Goal: Task Accomplishment & Management: Manage account settings

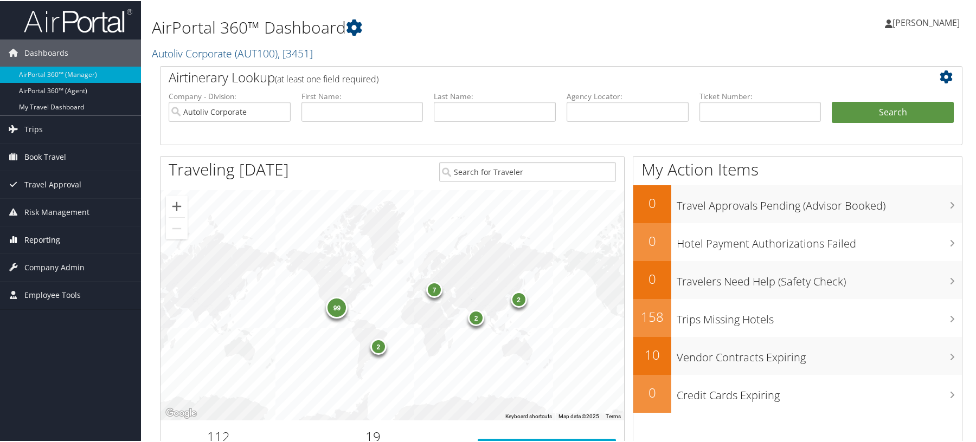
click at [53, 241] on span "Reporting" at bounding box center [42, 239] width 36 height 27
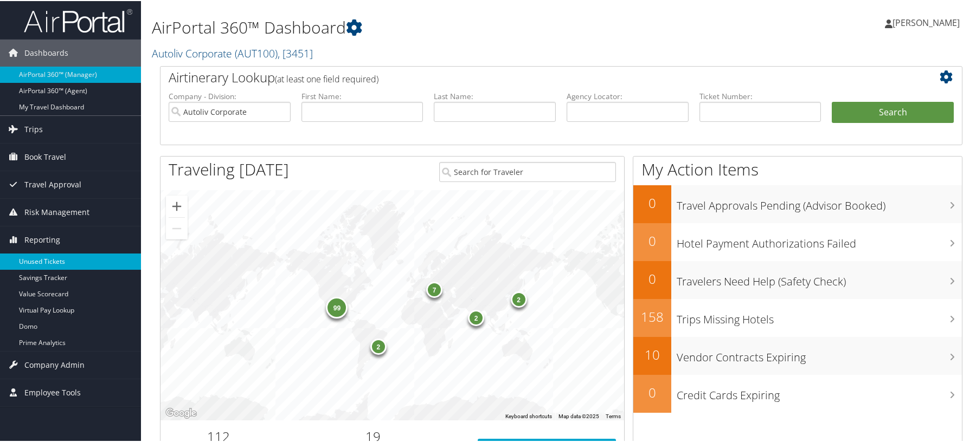
click at [48, 257] on link "Unused Tickets" at bounding box center [70, 261] width 141 height 16
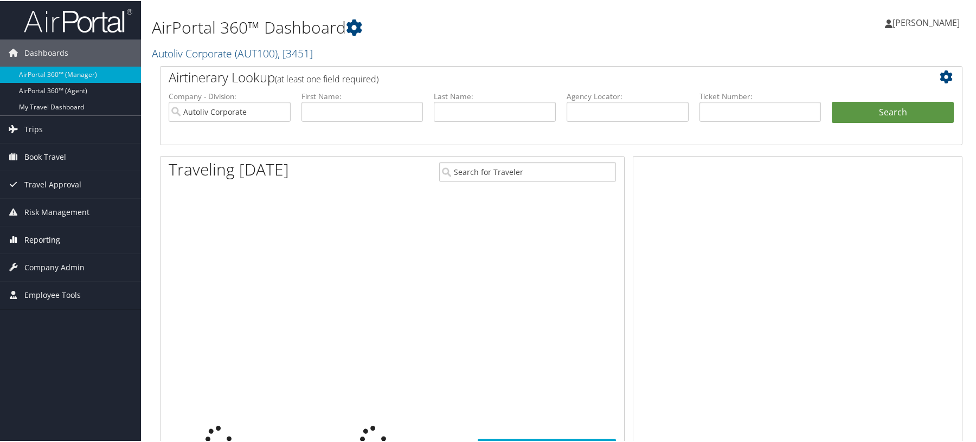
click at [48, 236] on span "Reporting" at bounding box center [42, 239] width 36 height 27
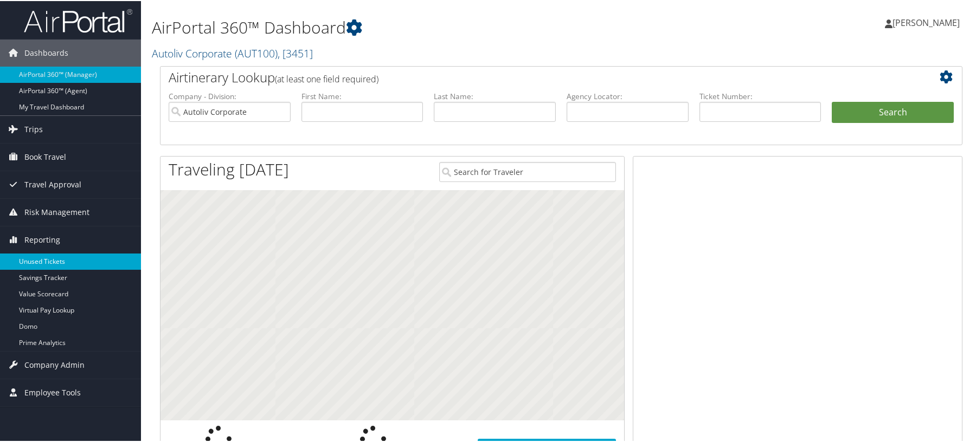
click at [39, 255] on link "Unused Tickets" at bounding box center [70, 261] width 141 height 16
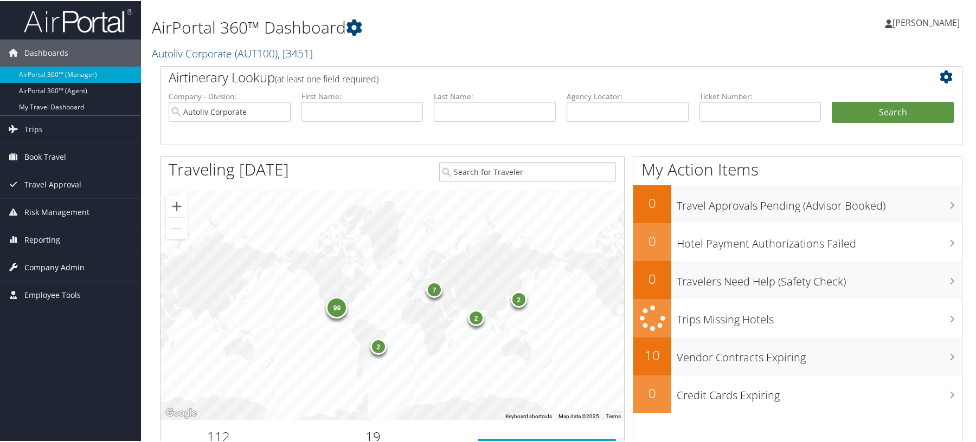
click at [53, 265] on span "Company Admin" at bounding box center [54, 266] width 60 height 27
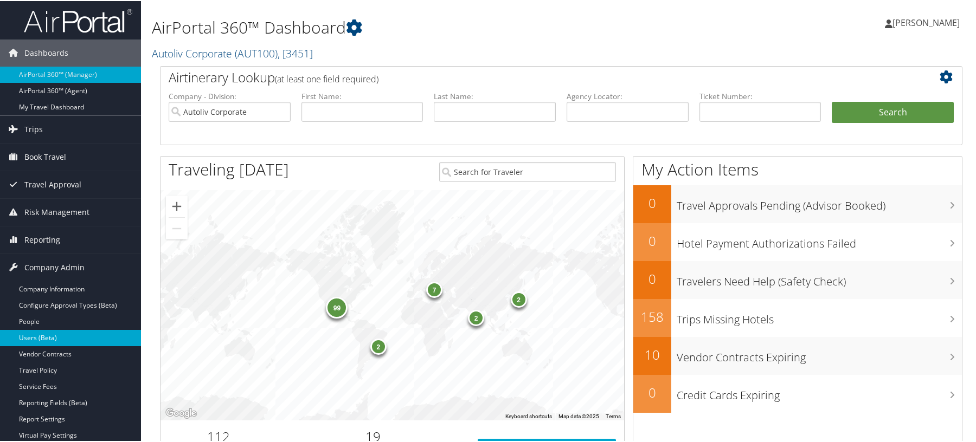
click at [38, 339] on link "Users (Beta)" at bounding box center [70, 337] width 141 height 16
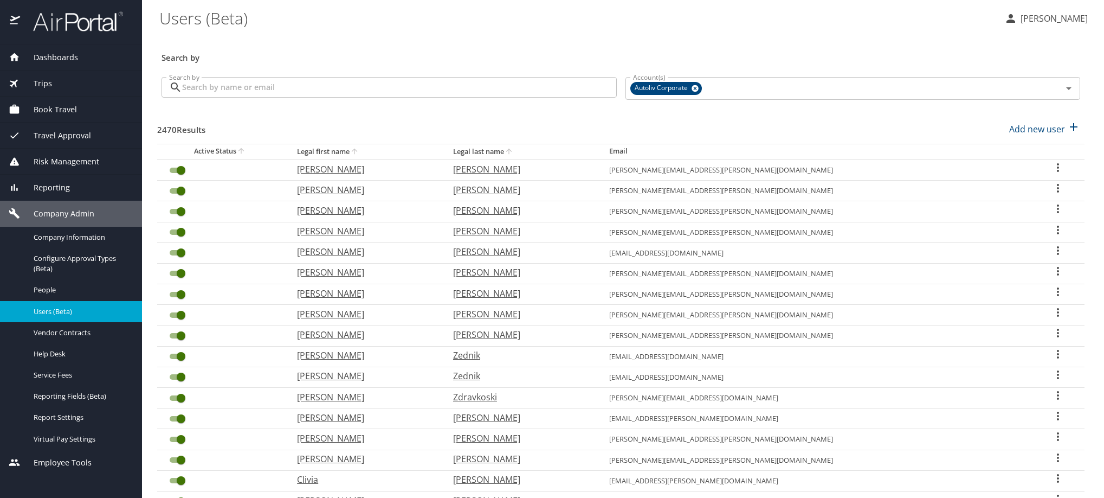
click at [346, 98] on input "Search by" at bounding box center [399, 87] width 435 height 21
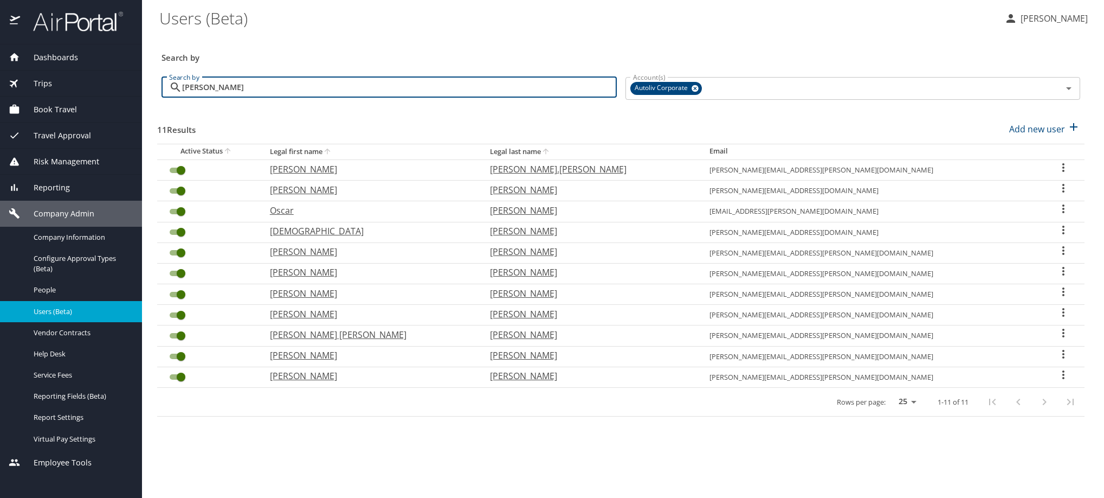
type input "ortiz"
click at [1063, 379] on icon "User Search Table" at bounding box center [1064, 374] width 2 height 9
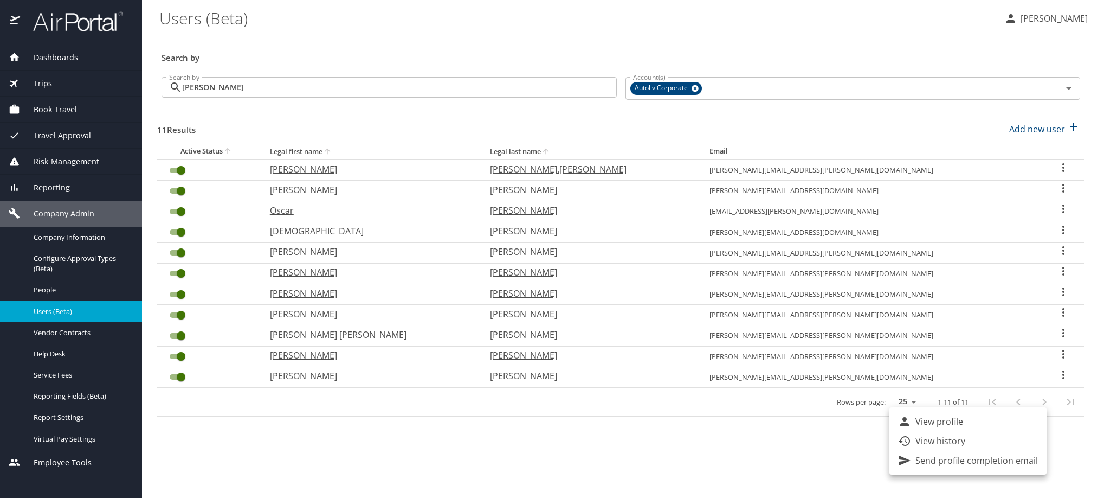
click at [956, 426] on p "View profile" at bounding box center [940, 421] width 48 height 13
select select "US"
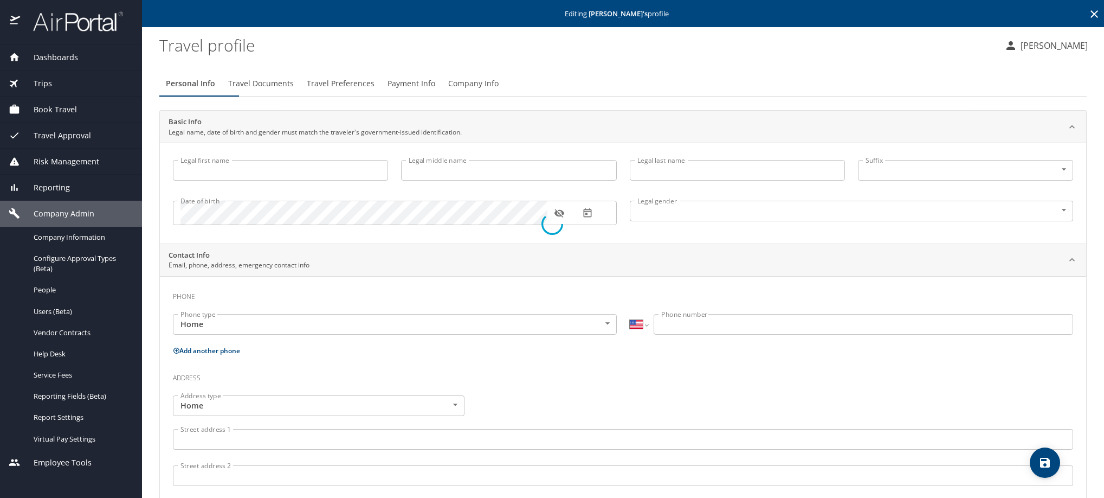
type input "JAIME"
type input "ENRIQUE"
type input "ORTIZ"
type input "Male"
select select "MX"
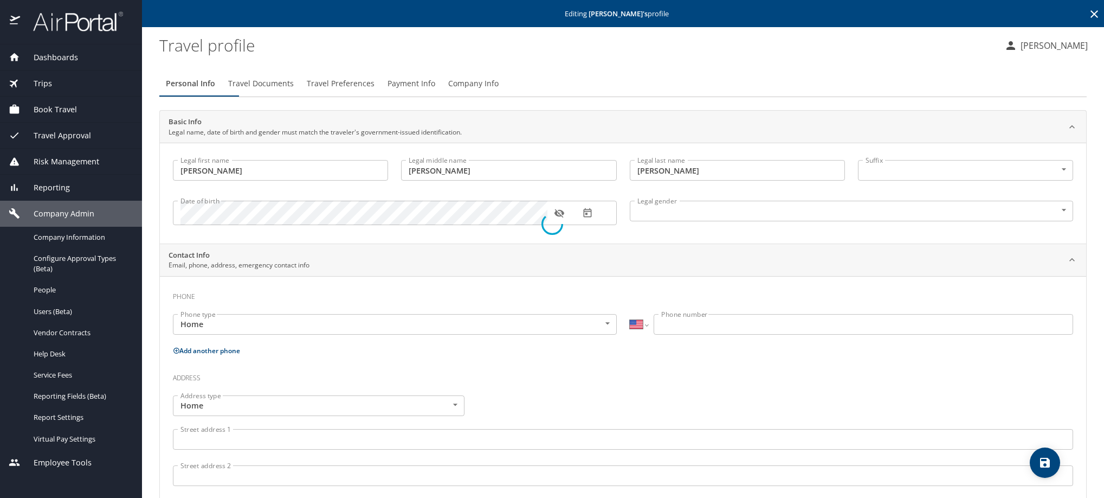
select select "MX"
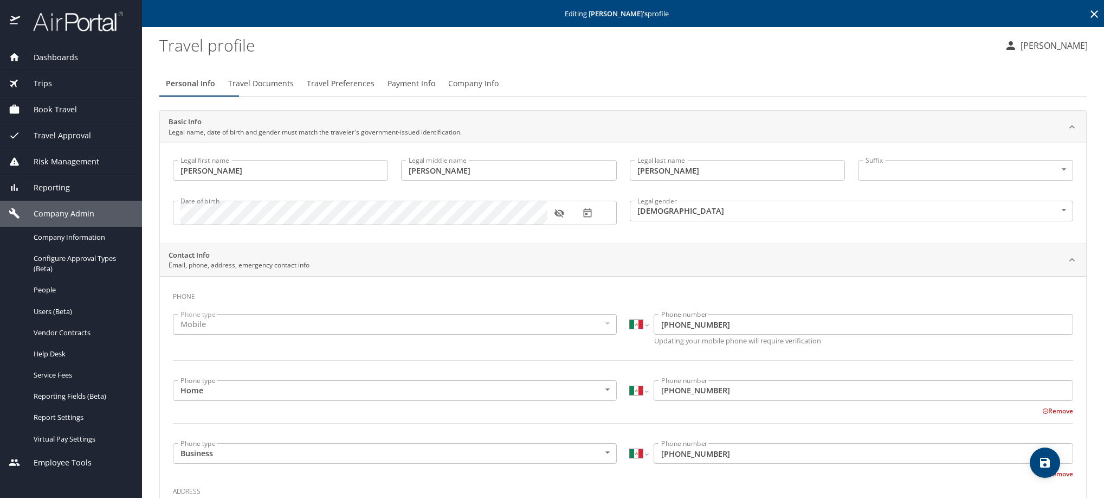
click at [435, 91] on span "Payment Info" at bounding box center [412, 84] width 48 height 14
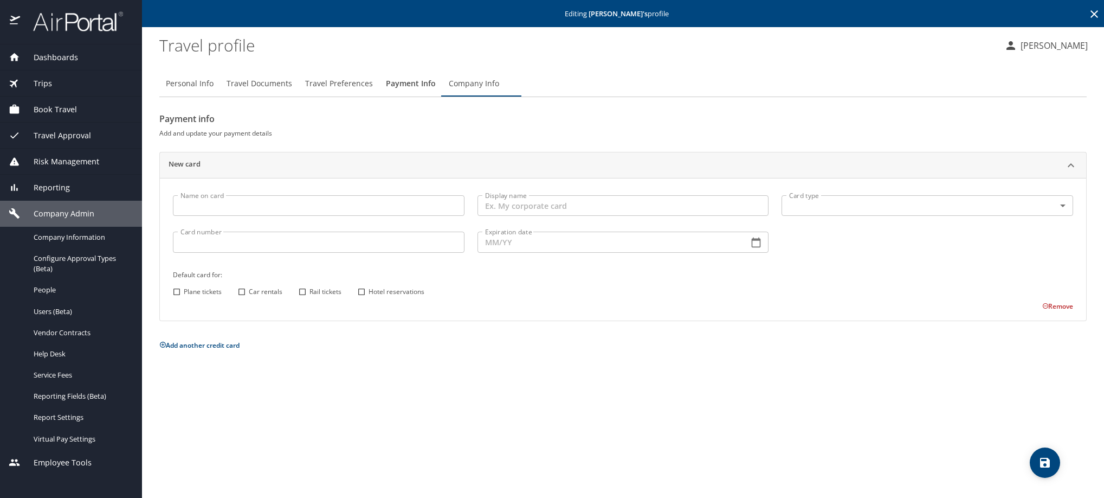
click at [1094, 13] on icon at bounding box center [1094, 14] width 13 height 13
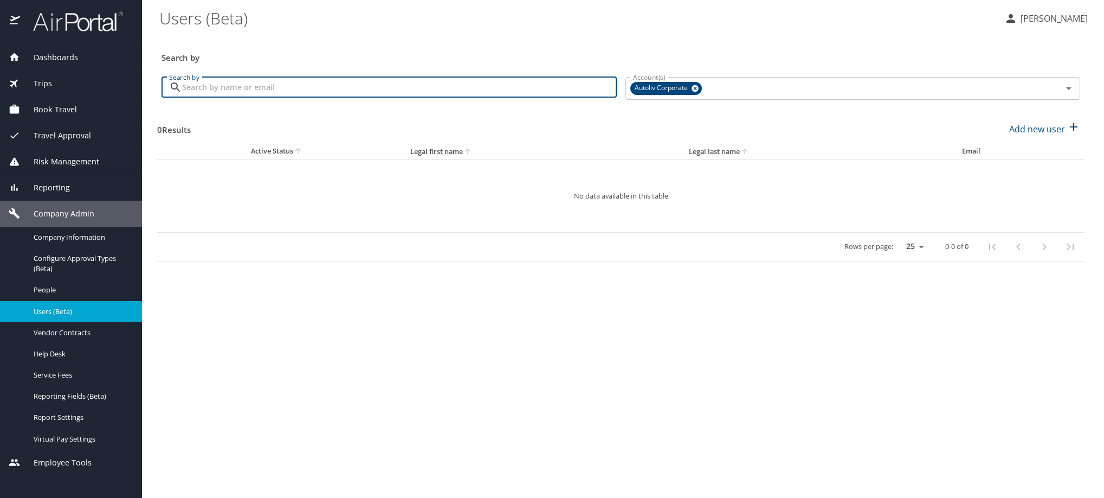
click at [480, 96] on input "Search by" at bounding box center [399, 87] width 435 height 21
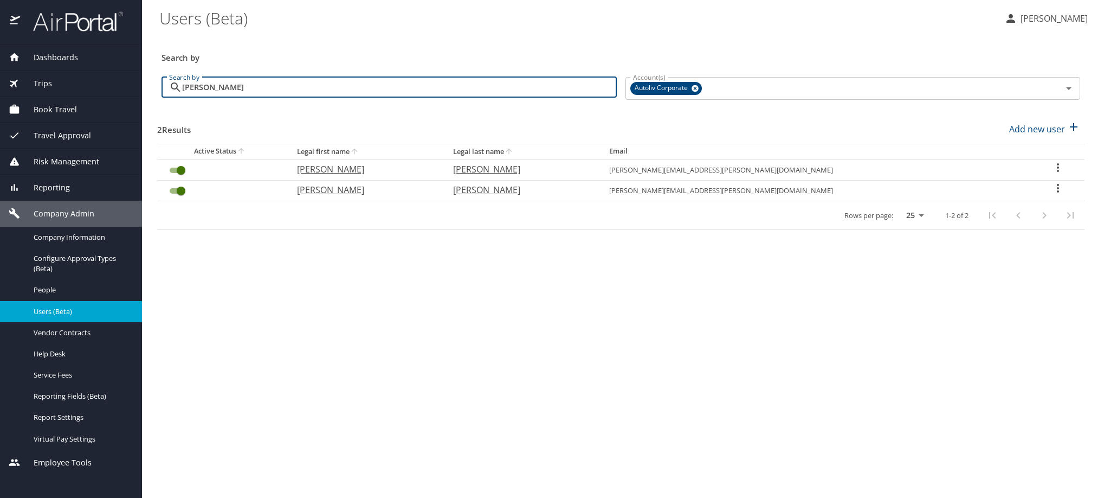
type input "larena"
click at [1052, 174] on icon "User Search Table" at bounding box center [1058, 167] width 13 height 13
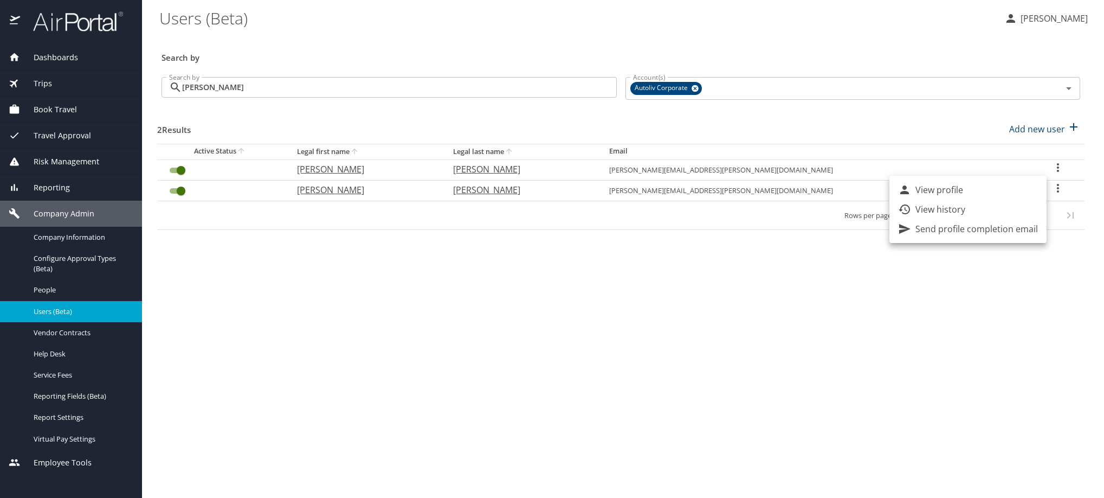
click at [999, 192] on li "View profile" at bounding box center [968, 190] width 157 height 20
select select "US"
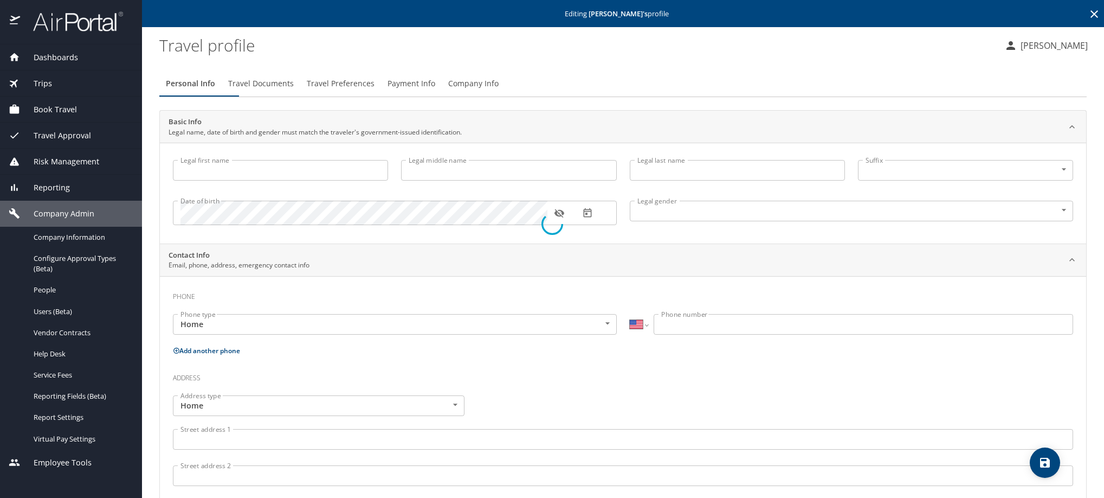
type input "Edgar"
type input "Larenas"
type input "Male"
select select "MX"
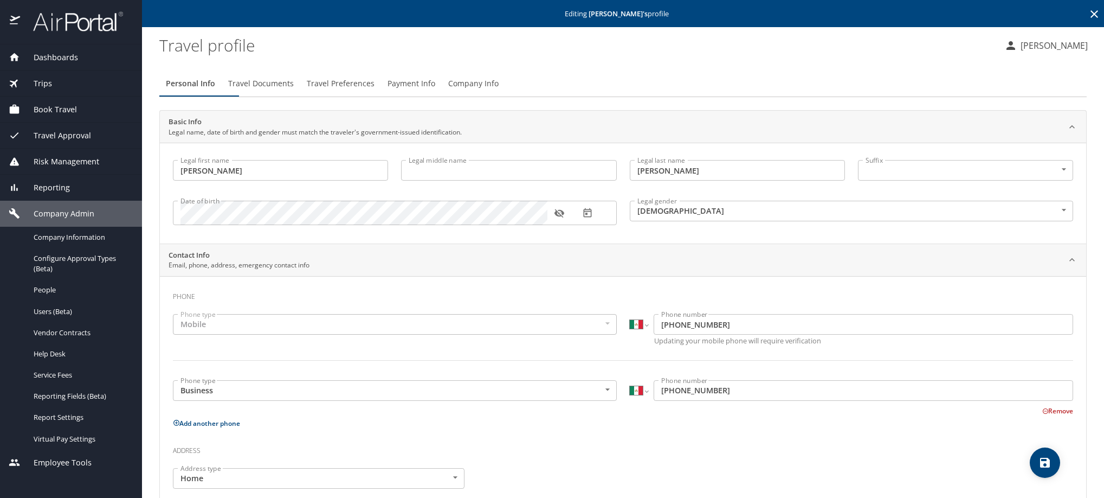
click at [435, 89] on span "Payment Info" at bounding box center [412, 84] width 48 height 14
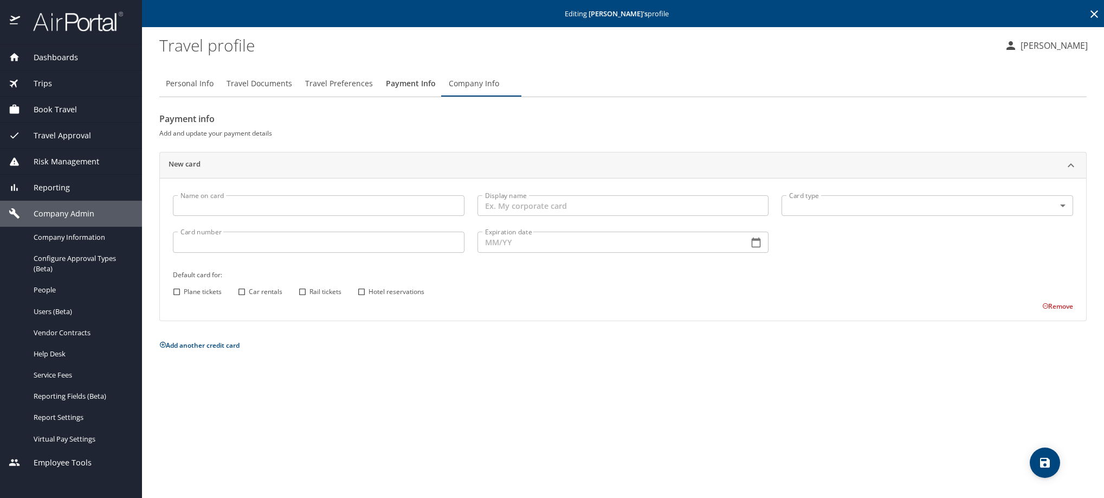
click at [1098, 12] on icon at bounding box center [1094, 14] width 13 height 13
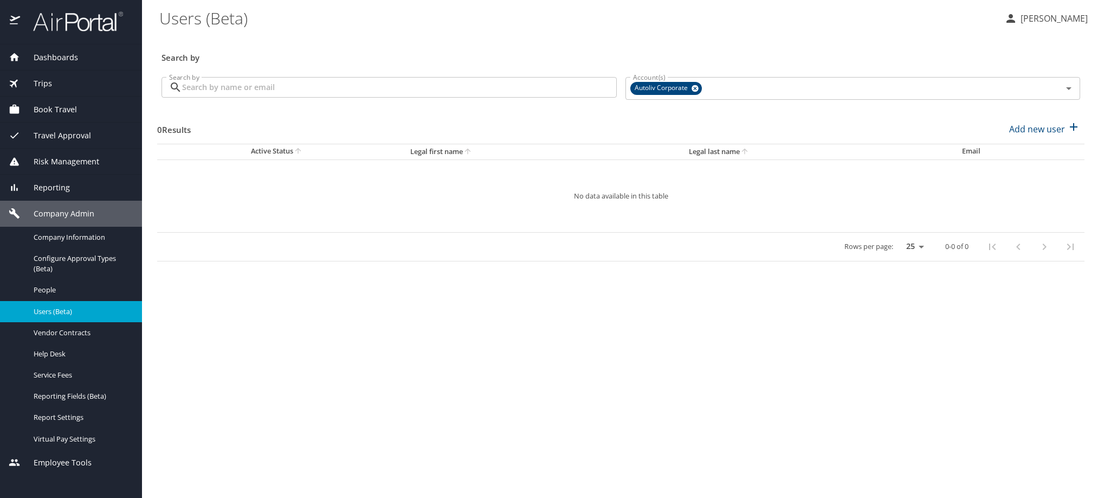
click at [409, 98] on input "Search by" at bounding box center [399, 87] width 435 height 21
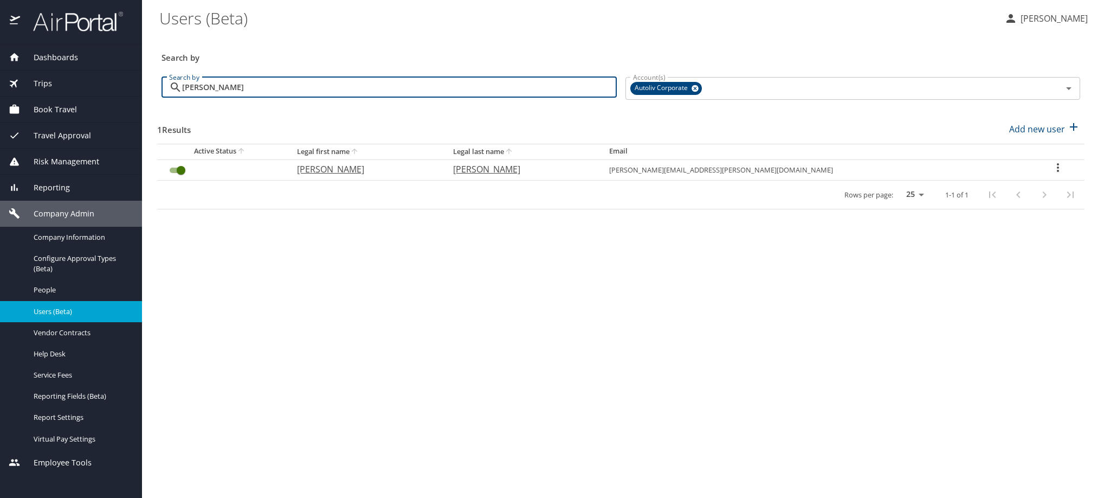
type input "doria"
click at [1052, 174] on icon "User Search Table" at bounding box center [1058, 167] width 13 height 13
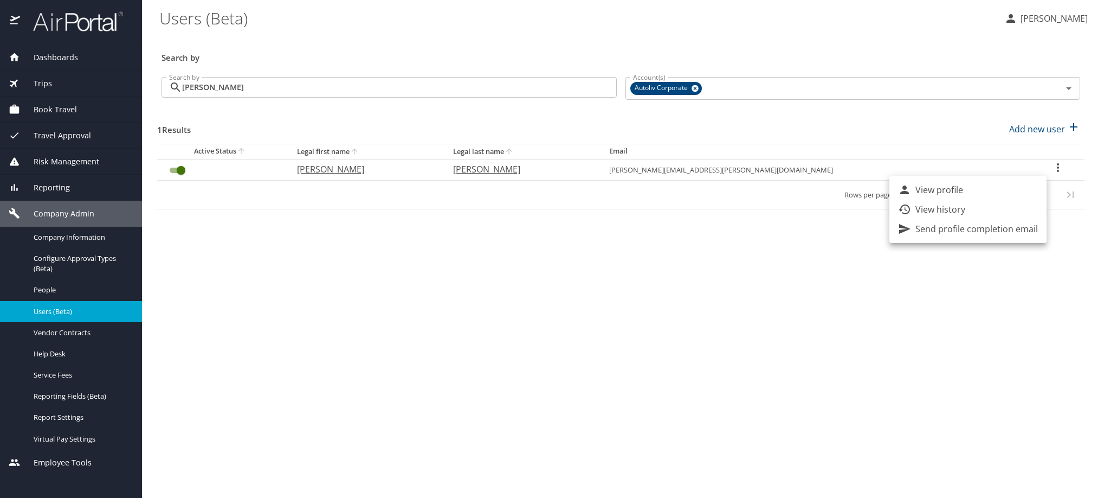
click at [987, 194] on li "View profile" at bounding box center [968, 190] width 157 height 20
select select "US"
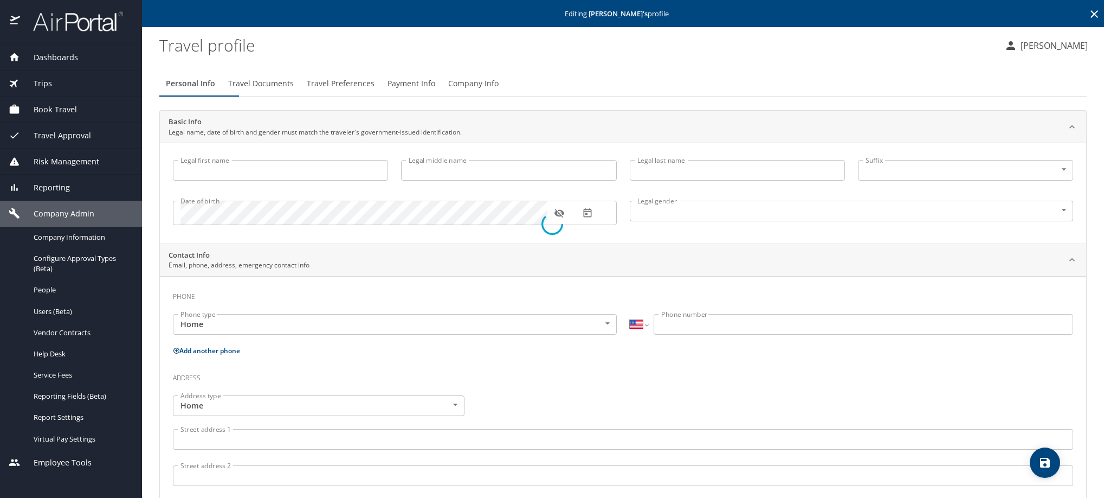
type input "Juan"
type input "Carlos"
type input "Doria"
type input "Male"
select select "MX"
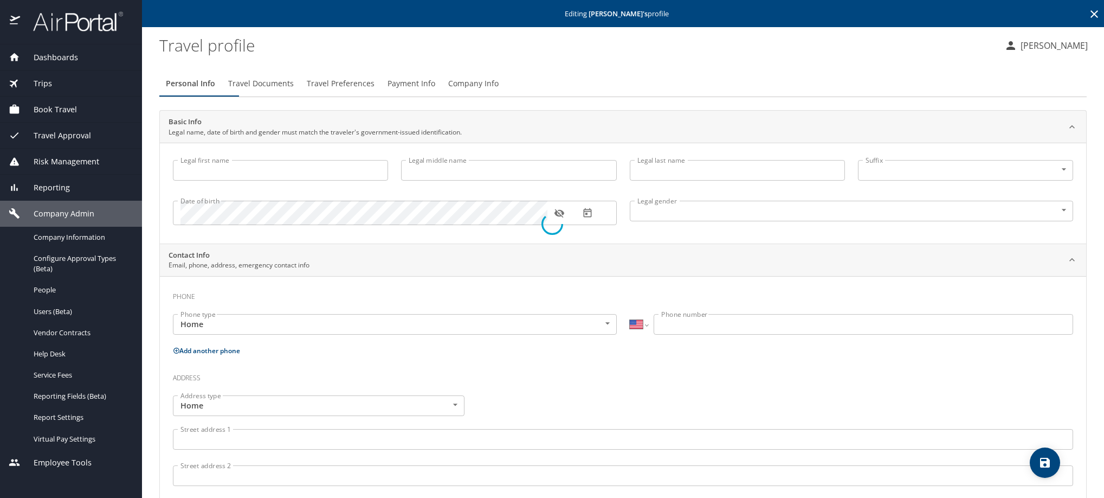
select select "MX"
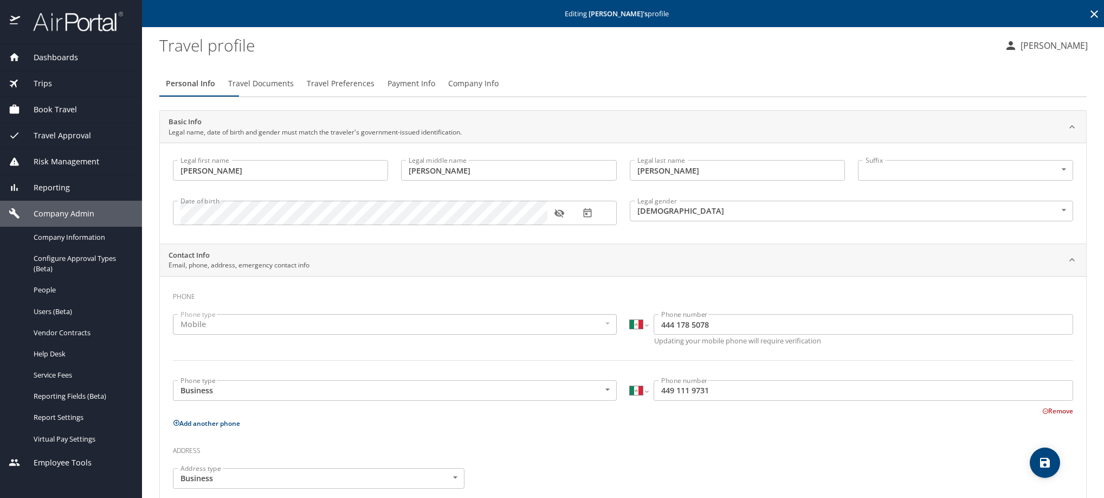
click at [435, 91] on span "Payment Info" at bounding box center [412, 84] width 48 height 14
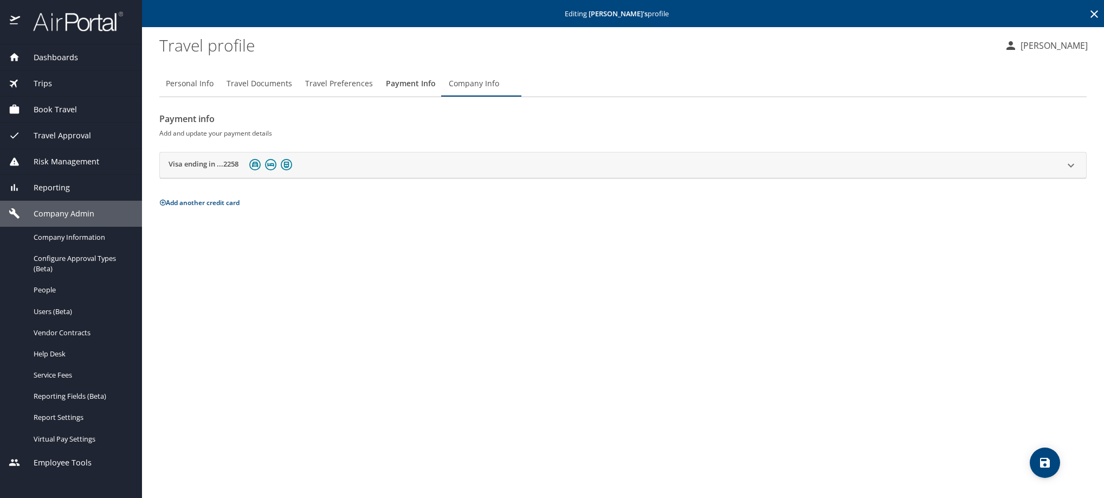
click at [1101, 15] on div "Editing Juan Doria 's profile" at bounding box center [623, 13] width 962 height 27
click at [201, 172] on h2 "Visa ending in ...2258" at bounding box center [204, 165] width 70 height 13
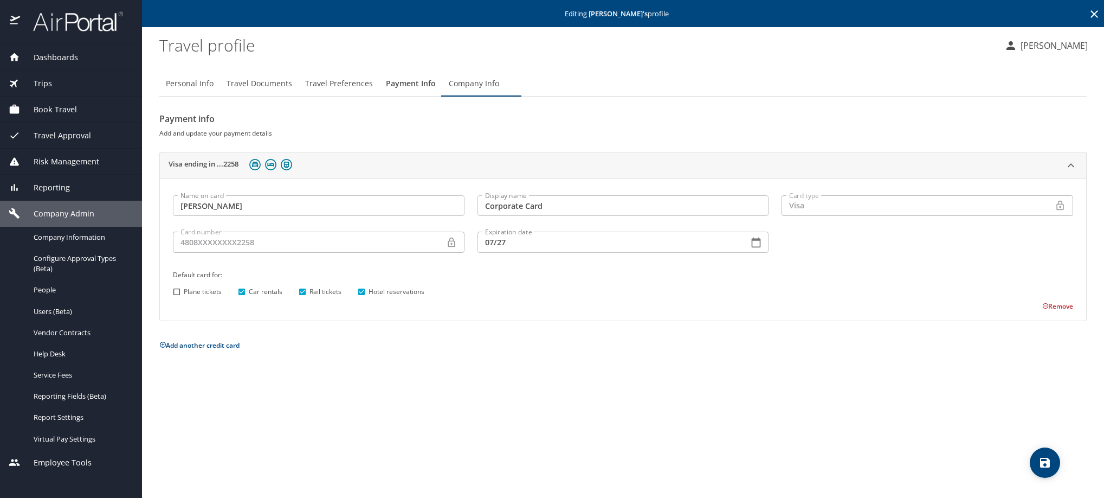
click at [1091, 17] on icon at bounding box center [1095, 14] width 8 height 8
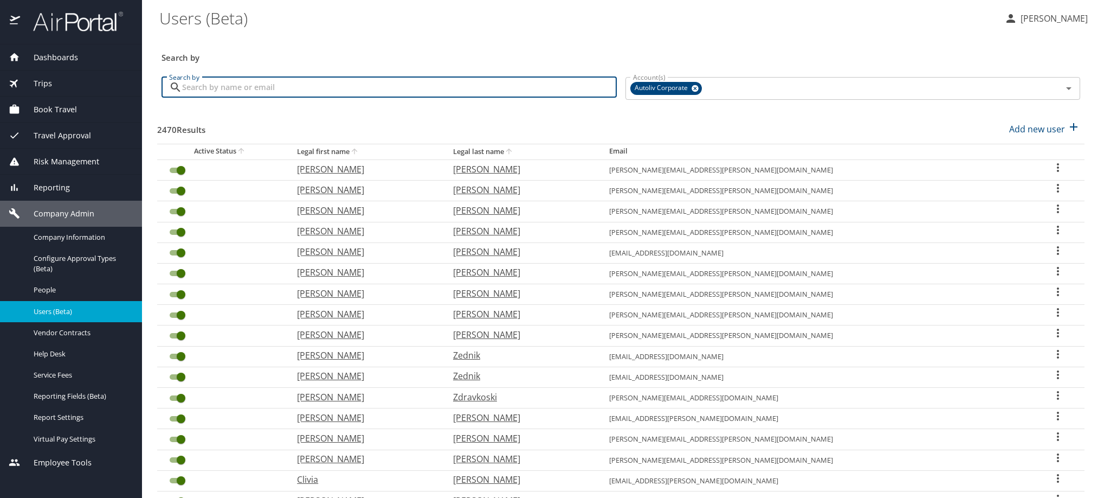
click at [197, 98] on input "Search by" at bounding box center [399, 87] width 435 height 21
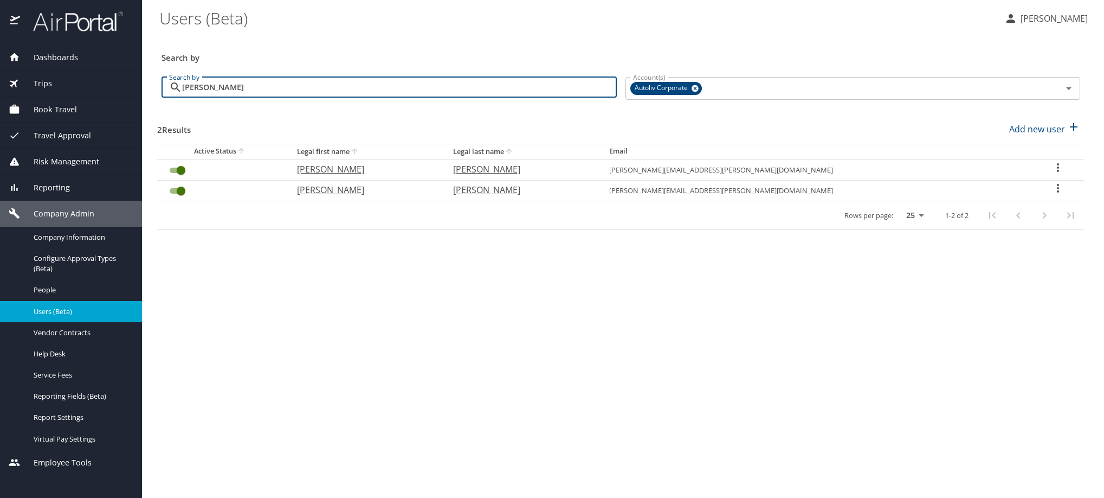
type input "larenas"
click at [1054, 174] on icon "User Search Table" at bounding box center [1058, 167] width 13 height 13
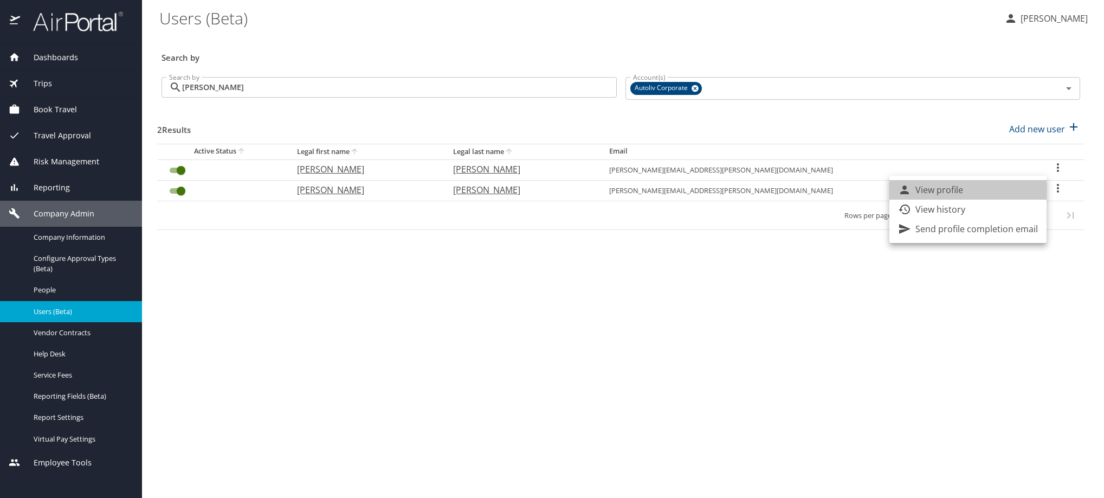
click at [1032, 192] on li "View profile" at bounding box center [968, 190] width 157 height 20
select select "US"
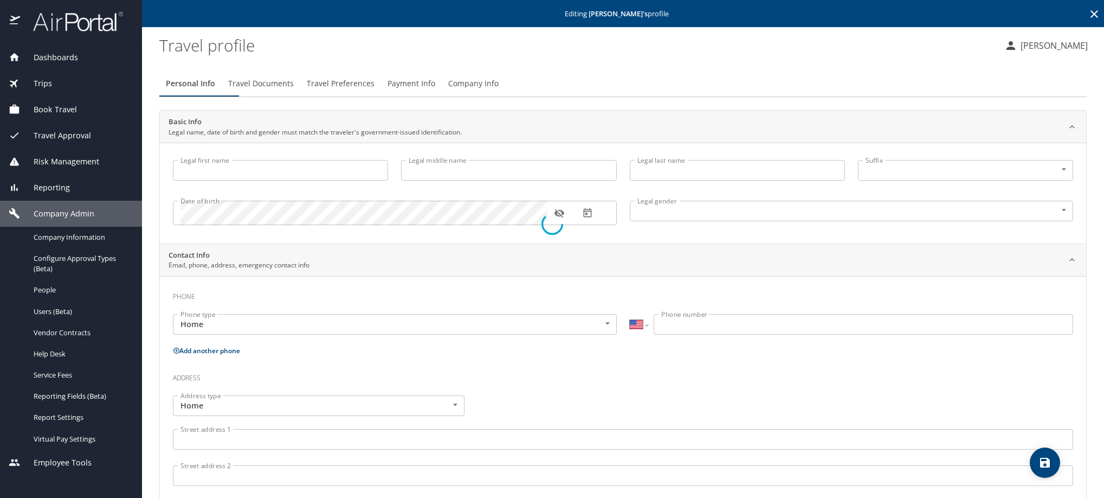
type input "Edgar"
type input "Larenas"
type input "Male"
select select "MX"
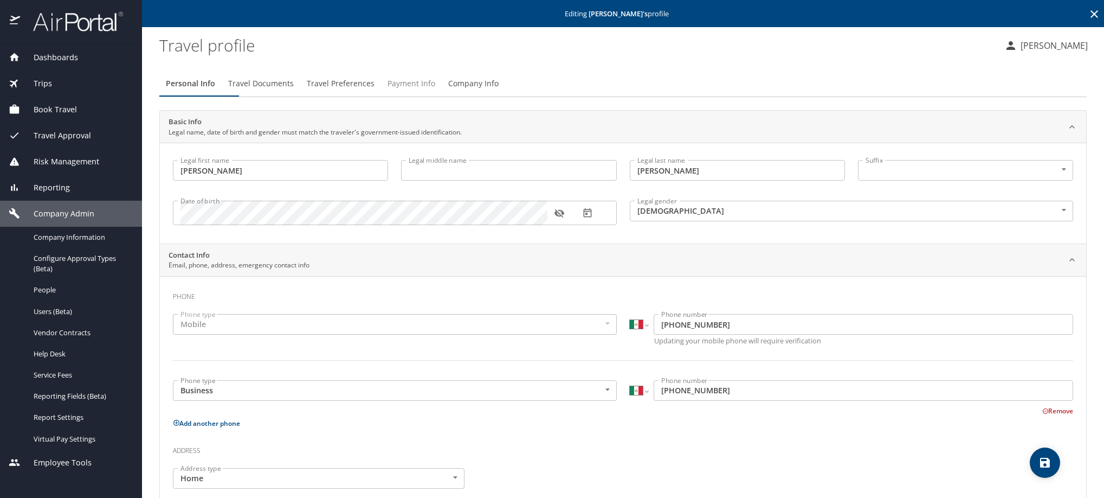
click at [435, 91] on span "Payment Info" at bounding box center [412, 84] width 48 height 14
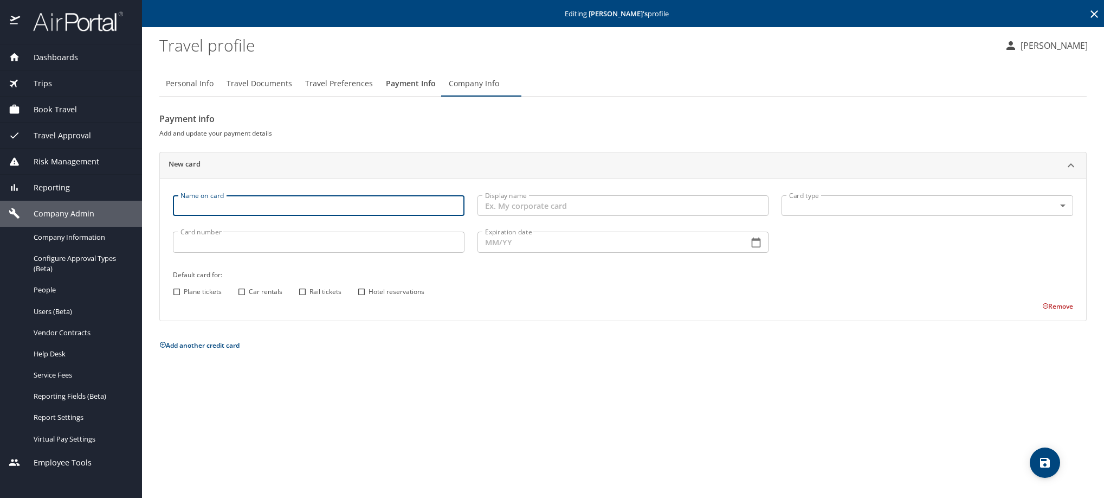
click at [338, 216] on input "Name on card" at bounding box center [319, 205] width 292 height 21
type input "Edgar Larenas"
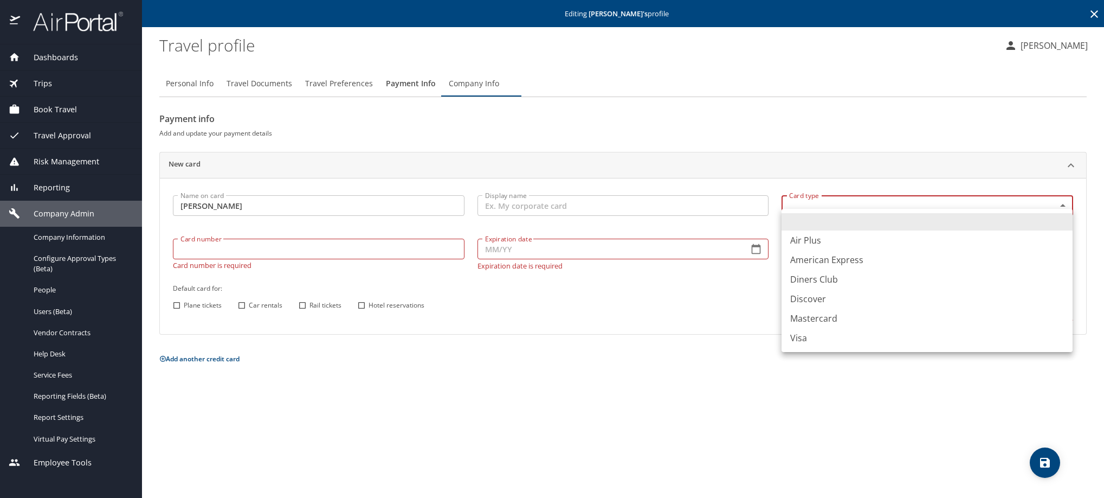
click at [889, 234] on body "Dashboards AirPortal 360™ Manager My Travel Dashboard Trips Airtinerary® Lookup…" at bounding box center [552, 249] width 1104 height 498
click at [828, 348] on li "Visa" at bounding box center [927, 338] width 291 height 20
type input "VI"
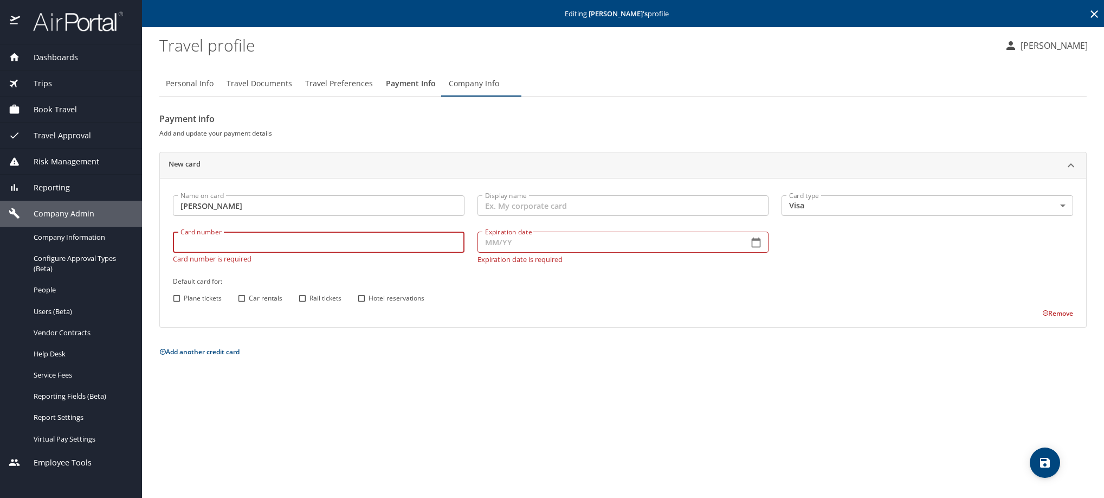
click at [237, 252] on input "Card number" at bounding box center [319, 242] width 292 height 21
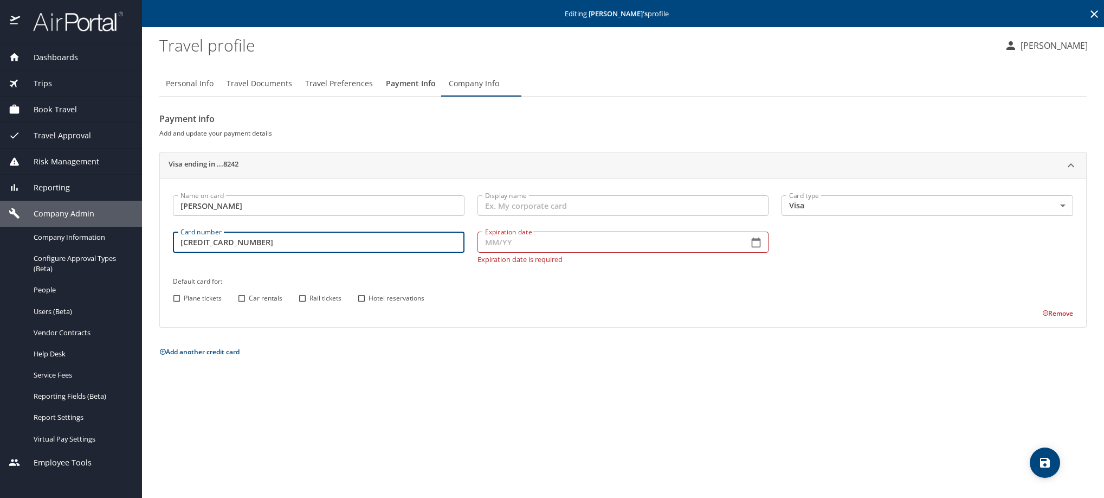
type input "4808017016298242"
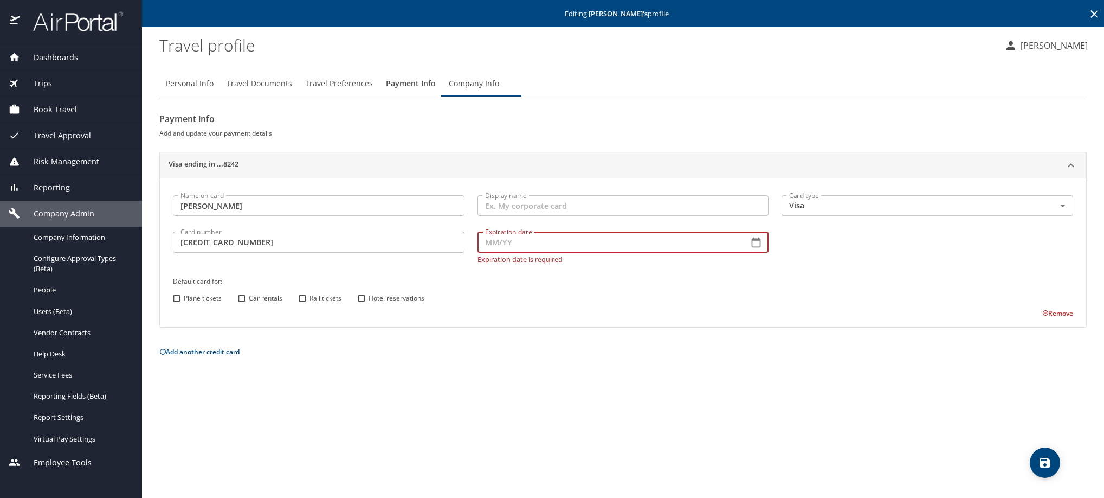
click at [757, 247] on icon "button" at bounding box center [756, 242] width 9 height 10
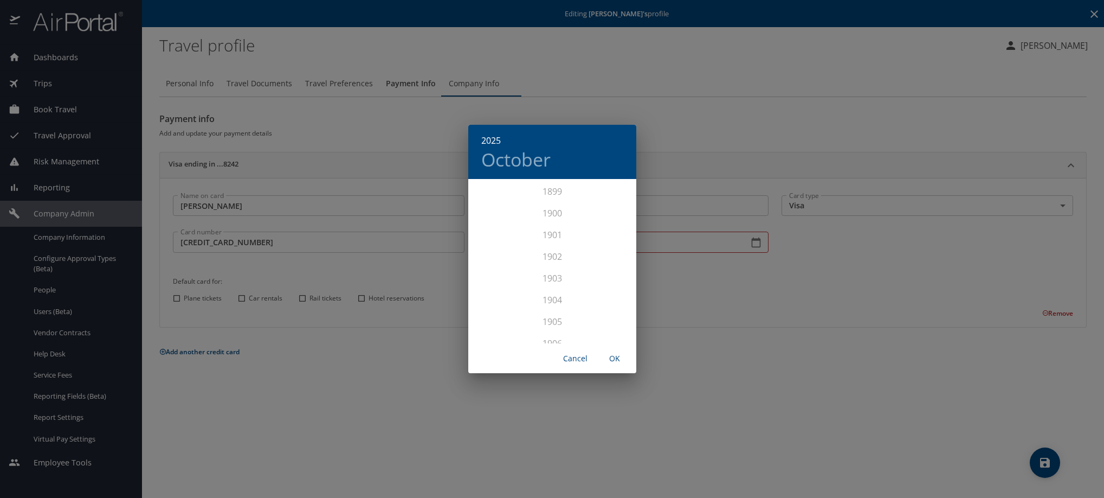
scroll to position [2667, 0]
click at [551, 288] on div "2026" at bounding box center [552, 290] width 168 height 22
click at [495, 277] on div "[DATE]" at bounding box center [496, 282] width 56 height 41
click at [618, 358] on span "OK" at bounding box center [615, 359] width 26 height 14
type input "07/26"
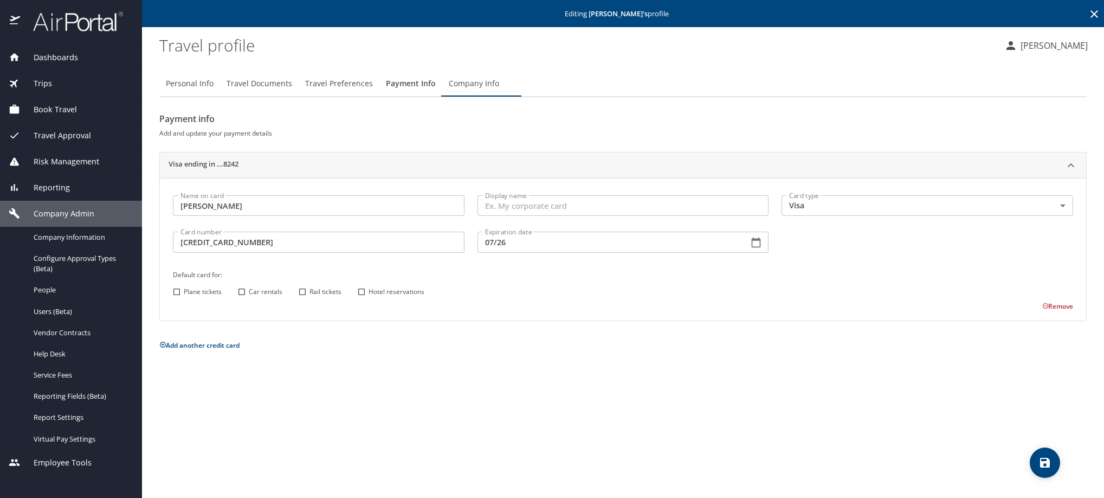
click at [247, 299] on input "Car rentals" at bounding box center [242, 292] width 14 height 14
checkbox input "true"
click at [373, 297] on span "Hotel reservations" at bounding box center [397, 292] width 56 height 10
click at [369, 299] on input "Hotel reservations" at bounding box center [362, 292] width 14 height 14
checkbox input "true"
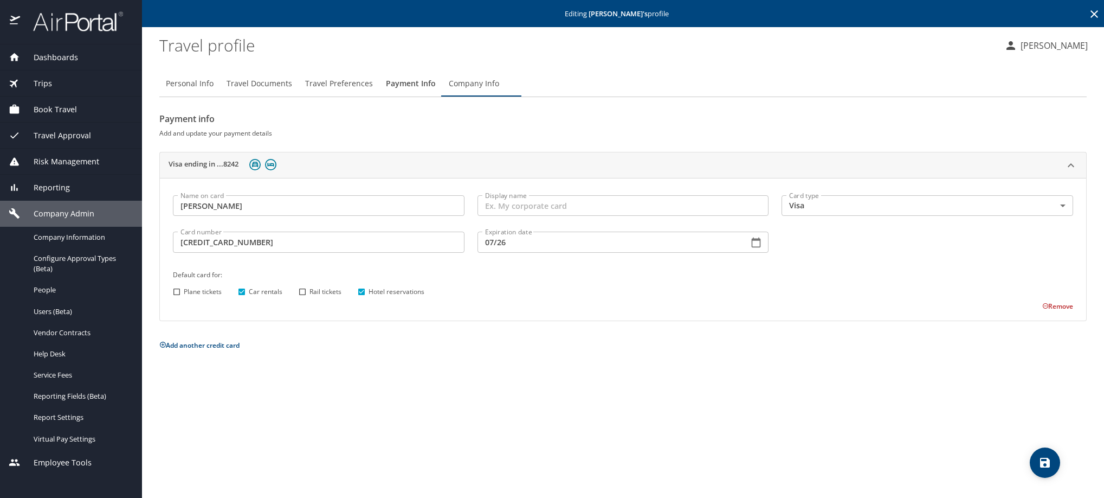
click at [1041, 464] on icon "save" at bounding box center [1046, 463] width 10 height 10
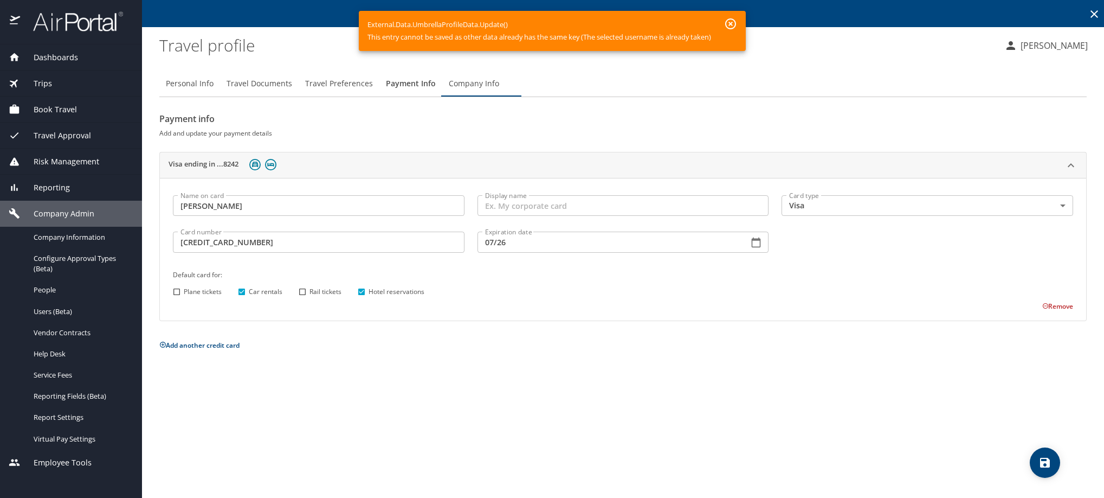
click at [1093, 18] on icon at bounding box center [1094, 14] width 13 height 13
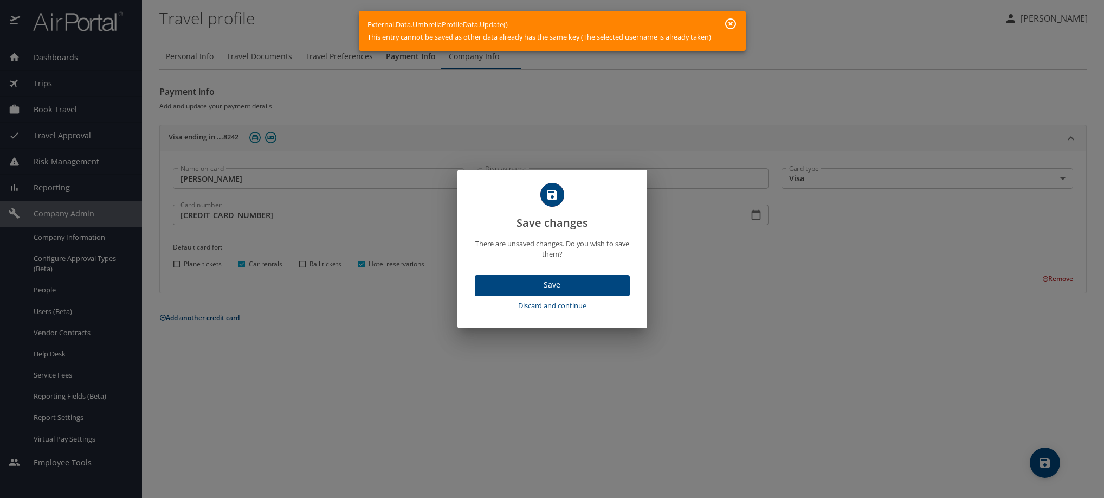
click at [737, 24] on icon "button" at bounding box center [730, 23] width 13 height 13
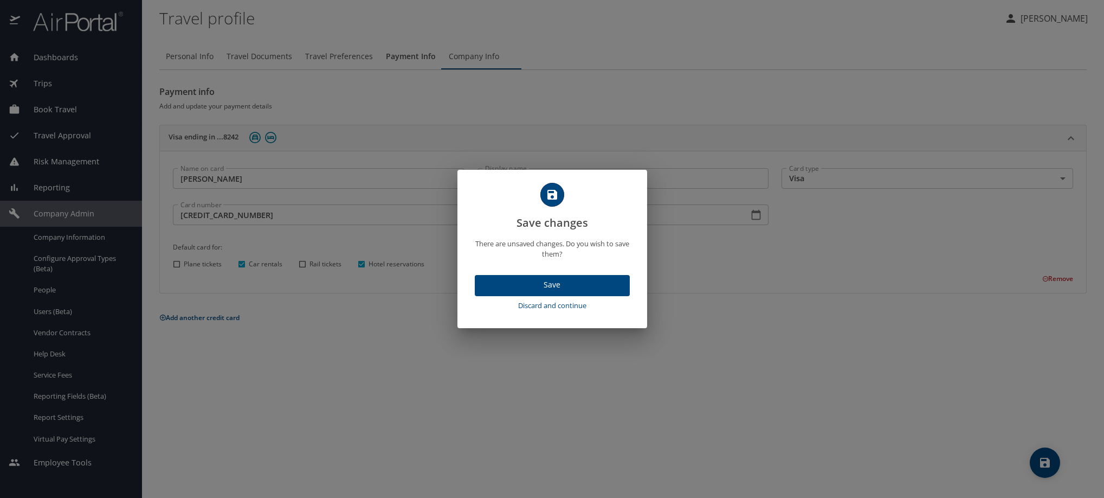
click at [571, 292] on span "Save" at bounding box center [553, 285] width 138 height 14
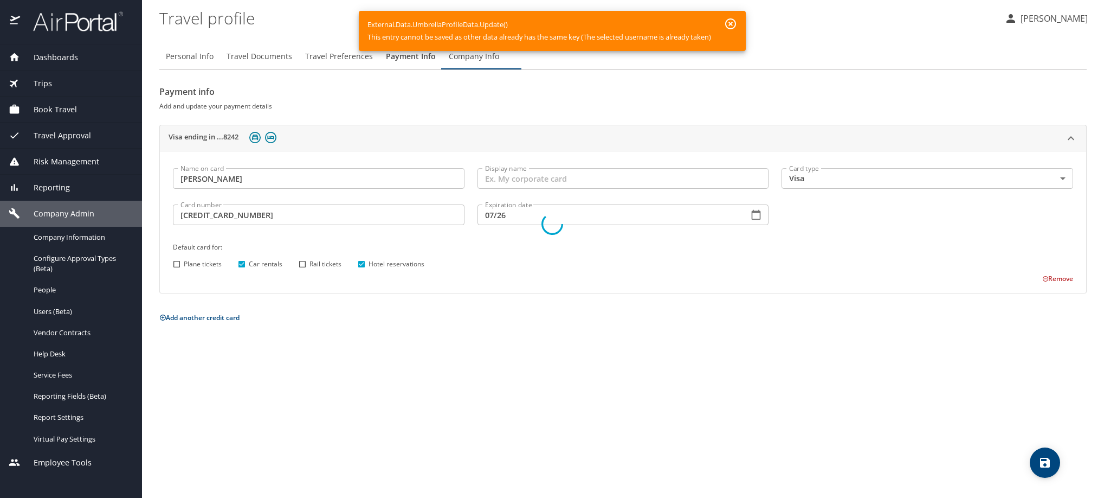
click at [794, 28] on div at bounding box center [552, 224] width 1104 height 548
click at [794, 24] on div at bounding box center [552, 224] width 1104 height 548
click at [791, 21] on div at bounding box center [552, 224] width 1104 height 548
click at [793, 21] on div at bounding box center [552, 224] width 1104 height 548
click at [793, 22] on div at bounding box center [552, 224] width 1104 height 548
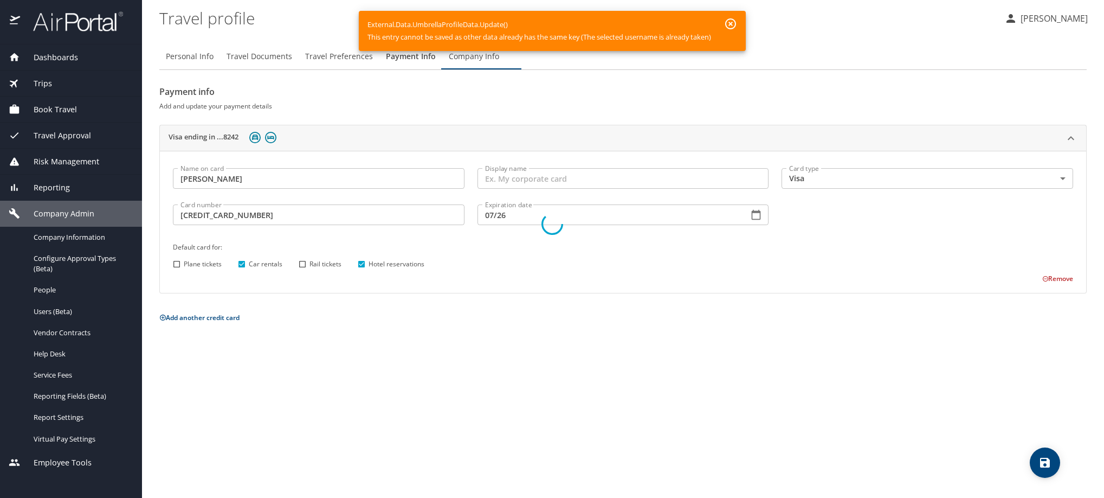
click at [796, 24] on div at bounding box center [552, 224] width 1104 height 548
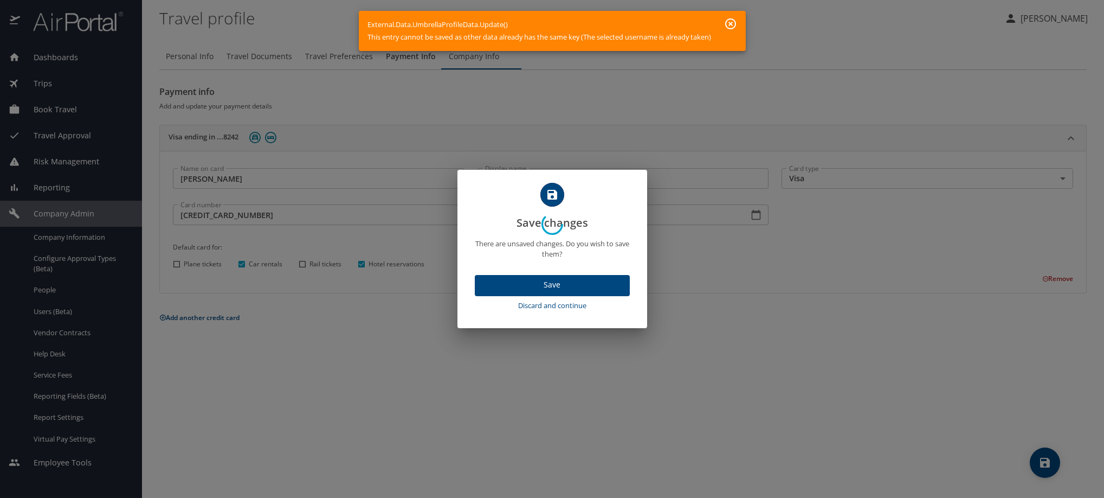
click at [561, 319] on div at bounding box center [552, 224] width 1104 height 548
click at [560, 319] on div at bounding box center [552, 224] width 1104 height 548
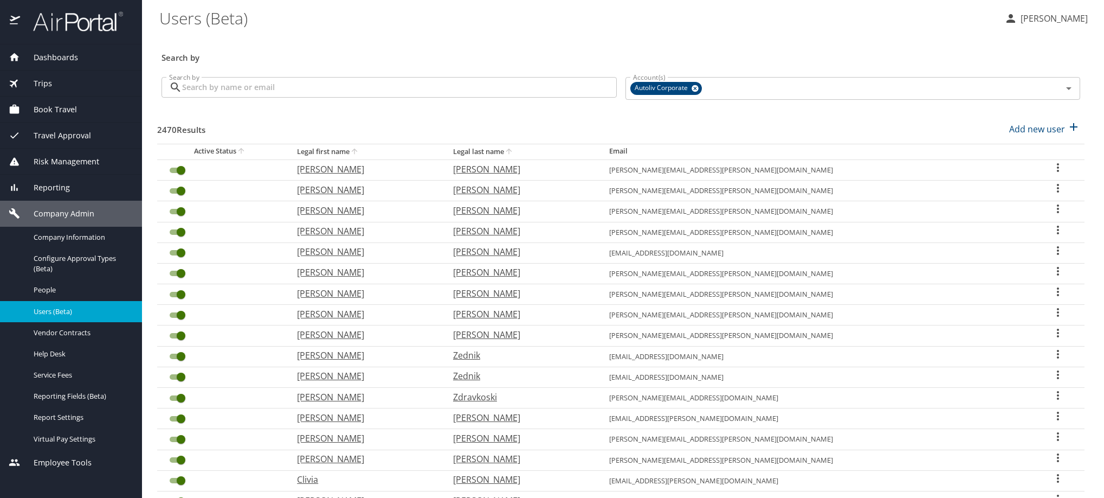
click at [301, 98] on input "Search by" at bounding box center [399, 87] width 435 height 21
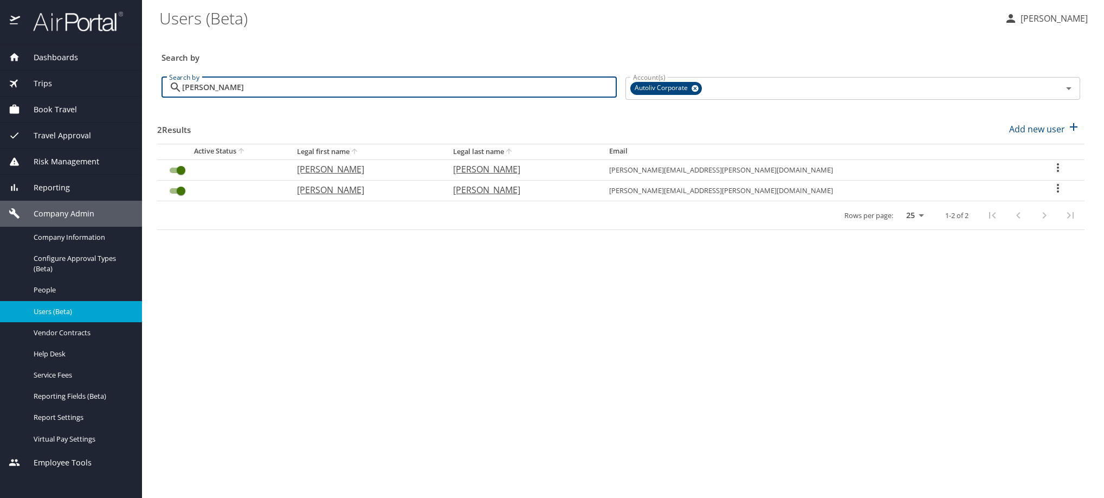
type input "larenas"
click at [1056, 195] on icon "User Search Table" at bounding box center [1058, 188] width 13 height 13
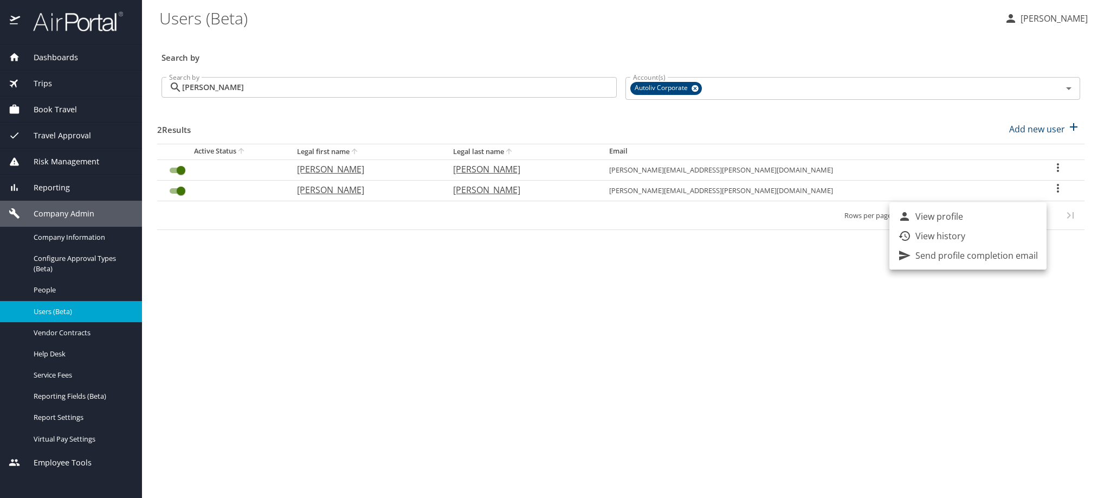
click at [1007, 223] on li "View profile" at bounding box center [968, 217] width 157 height 20
select select "US"
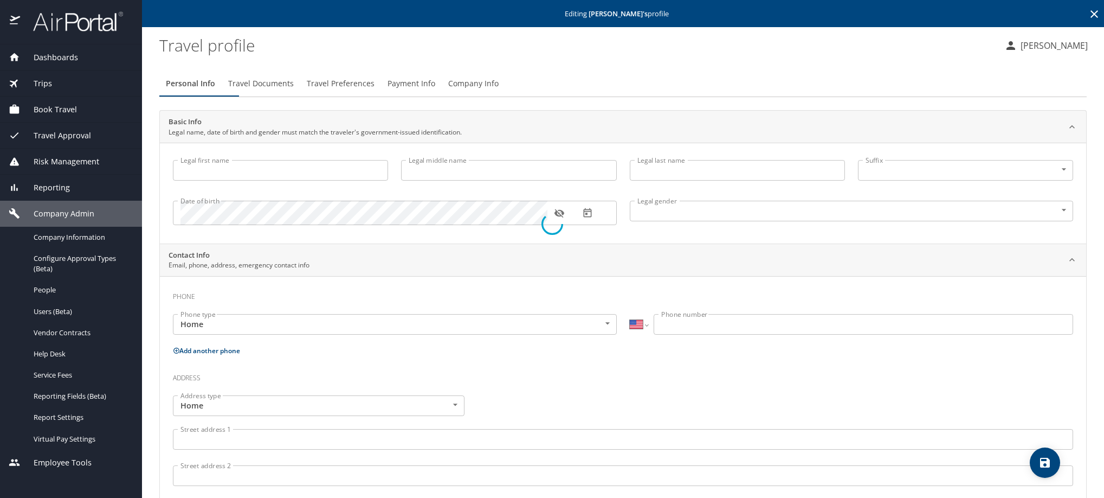
type input "Edgar"
type input "Larenas"
type input "Male"
select select "MX"
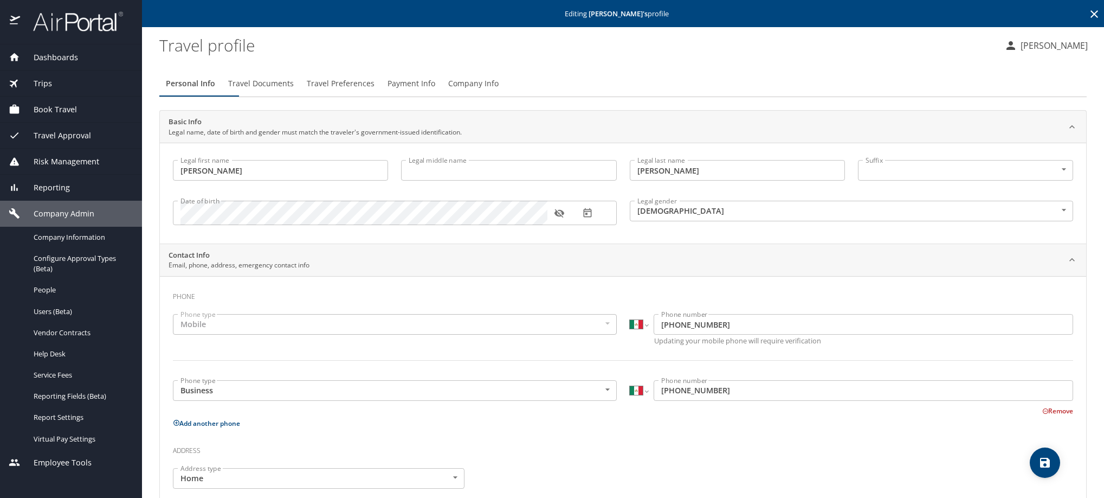
click at [435, 91] on span "Payment Info" at bounding box center [412, 84] width 48 height 14
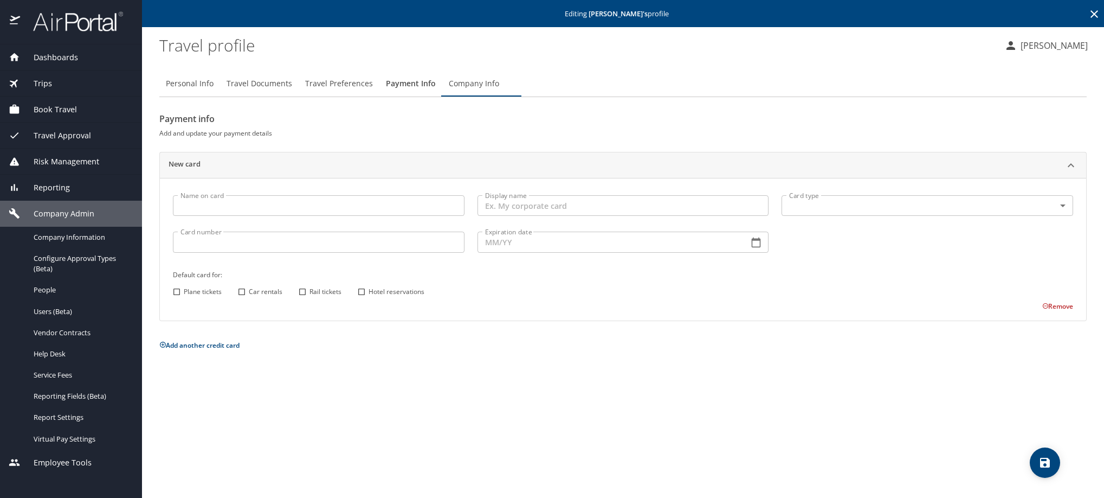
click at [356, 216] on input "Name on card" at bounding box center [319, 205] width 292 height 21
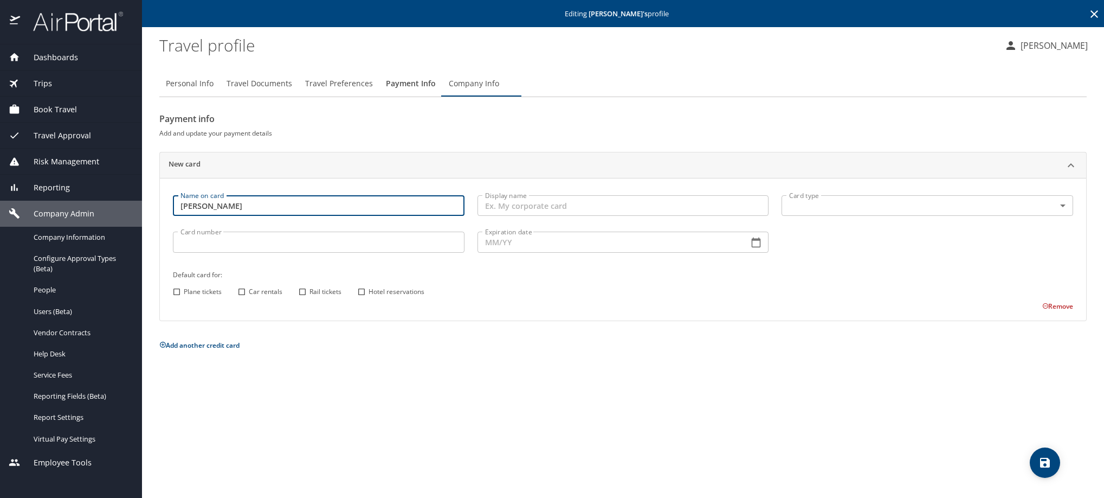
type input "Edgar Larenas"
click at [903, 220] on body "Dashboards AirPortal 360™ Manager My Travel Dashboard Trips Airtinerary® Lookup…" at bounding box center [552, 249] width 1104 height 498
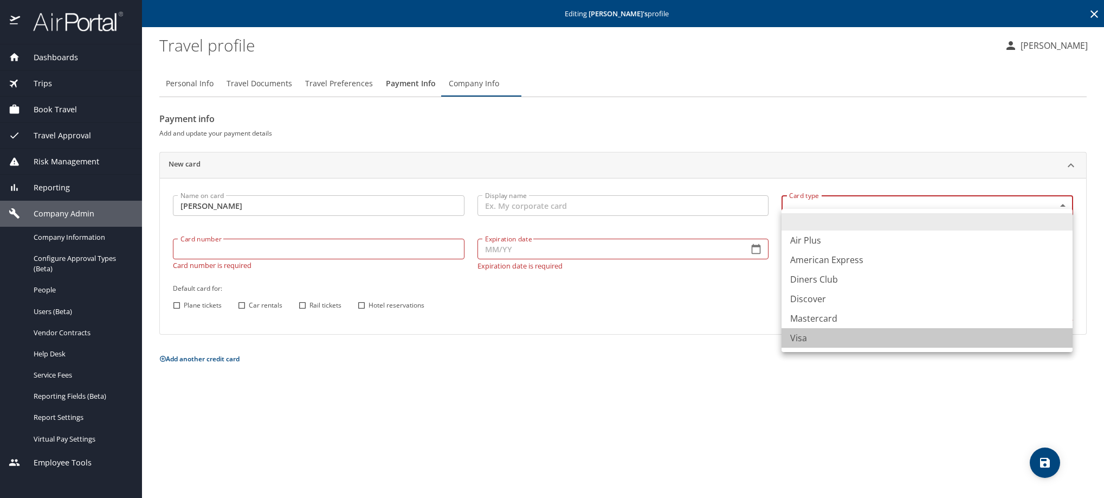
click at [834, 348] on li "Visa" at bounding box center [927, 338] width 291 height 20
type input "VI"
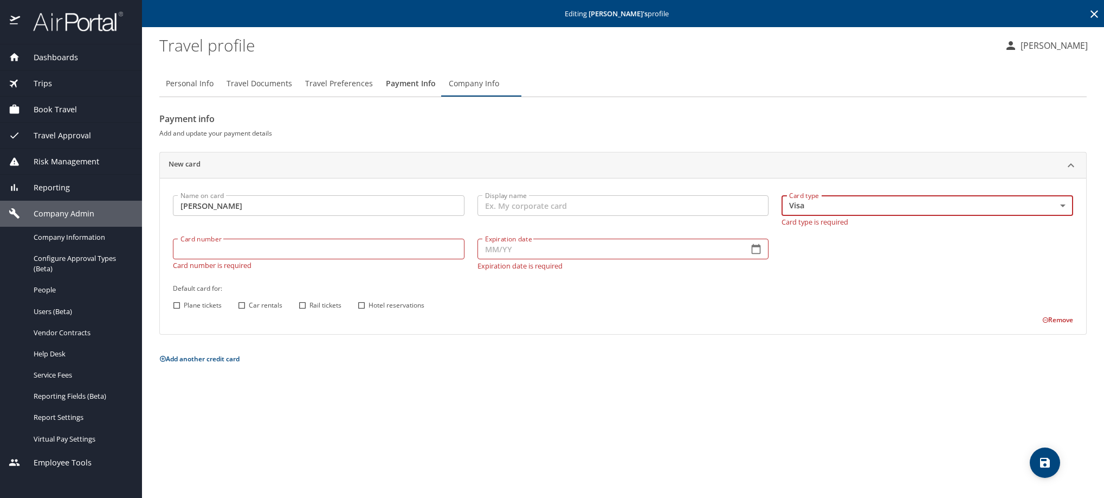
click at [290, 276] on div "Card number Card number Card number is required" at bounding box center [318, 254] width 305 height 44
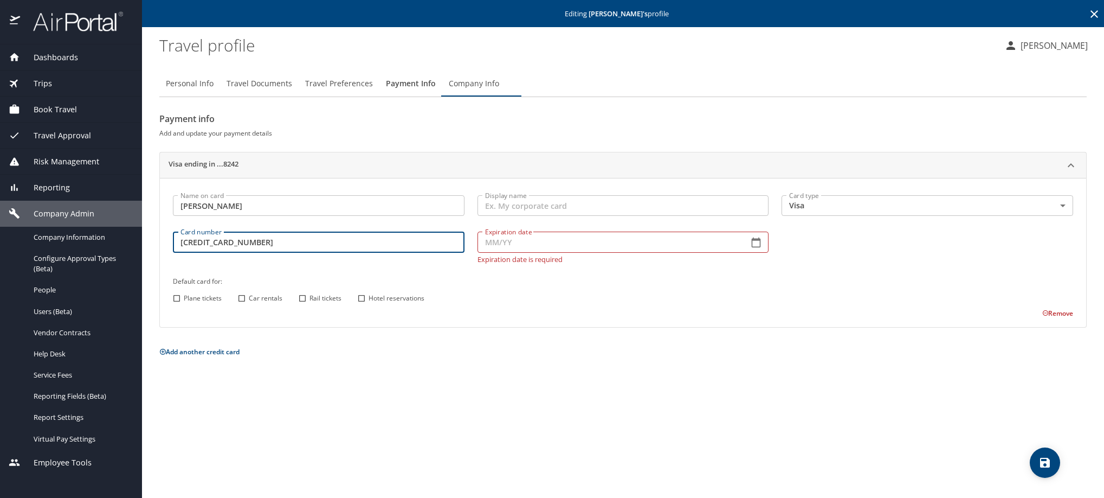
type input "4808017016298242"
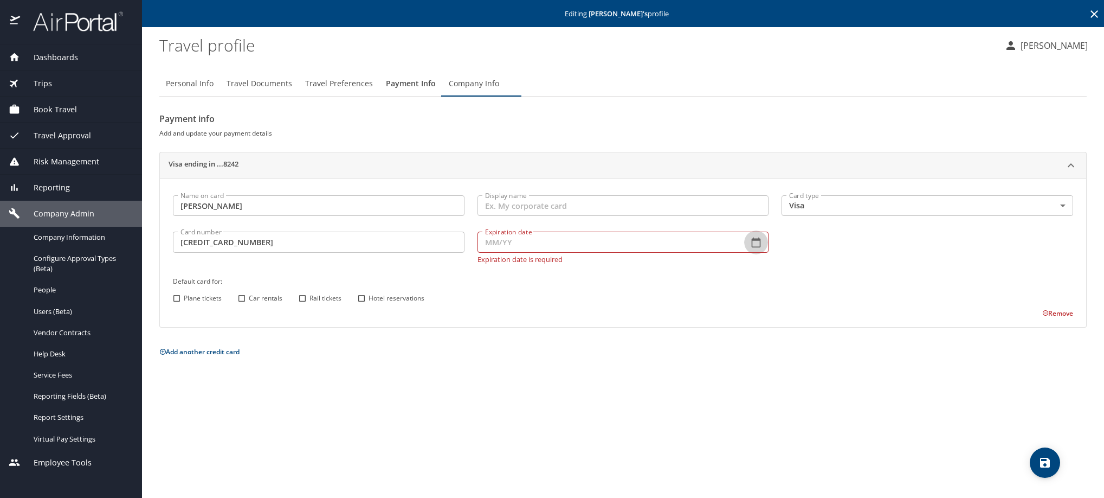
click at [760, 247] on icon "button" at bounding box center [756, 242] width 9 height 10
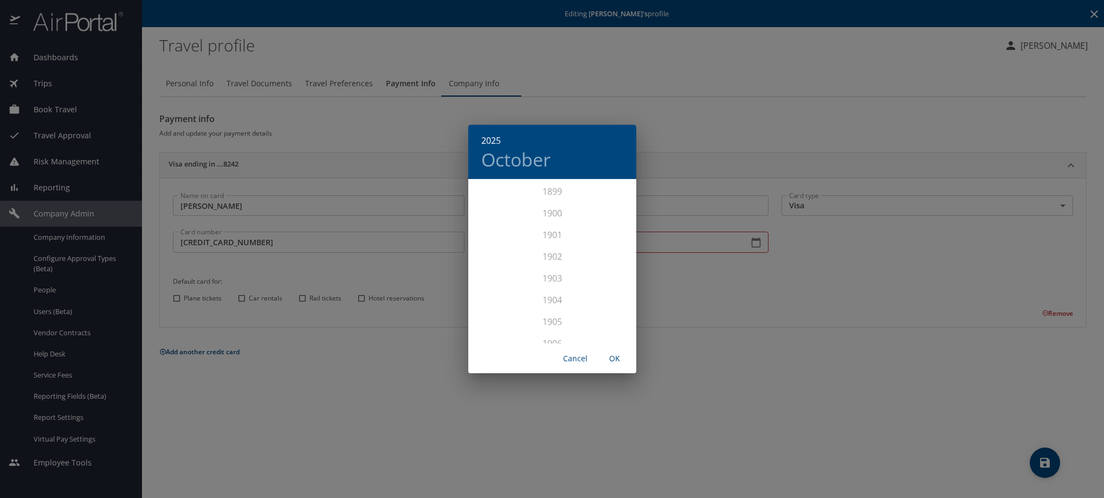
scroll to position [2667, 0]
click at [548, 283] on div "2026" at bounding box center [552, 290] width 168 height 22
click at [491, 275] on div "[DATE]" at bounding box center [496, 282] width 56 height 41
drag, startPoint x: 615, startPoint y: 345, endPoint x: 614, endPoint y: 354, distance: 8.2
click at [614, 349] on button "OK" at bounding box center [615, 359] width 35 height 20
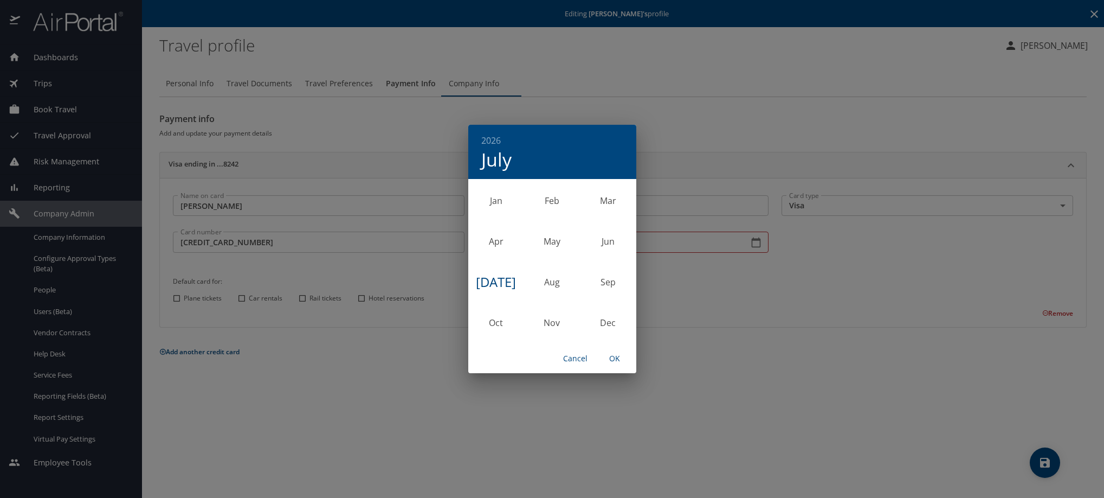
type input "07/26"
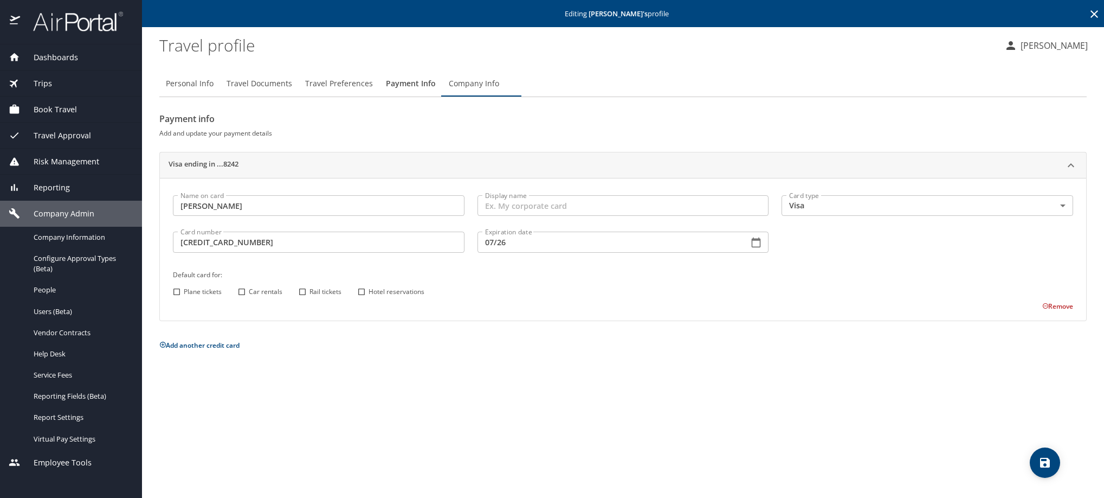
click at [254, 297] on span "Car rentals" at bounding box center [266, 292] width 34 height 10
click at [249, 299] on input "Car rentals" at bounding box center [242, 292] width 14 height 14
checkbox input "true"
click at [386, 297] on span "Hotel reservations" at bounding box center [397, 292] width 56 height 10
click at [369, 299] on input "Hotel reservations" at bounding box center [362, 292] width 14 height 14
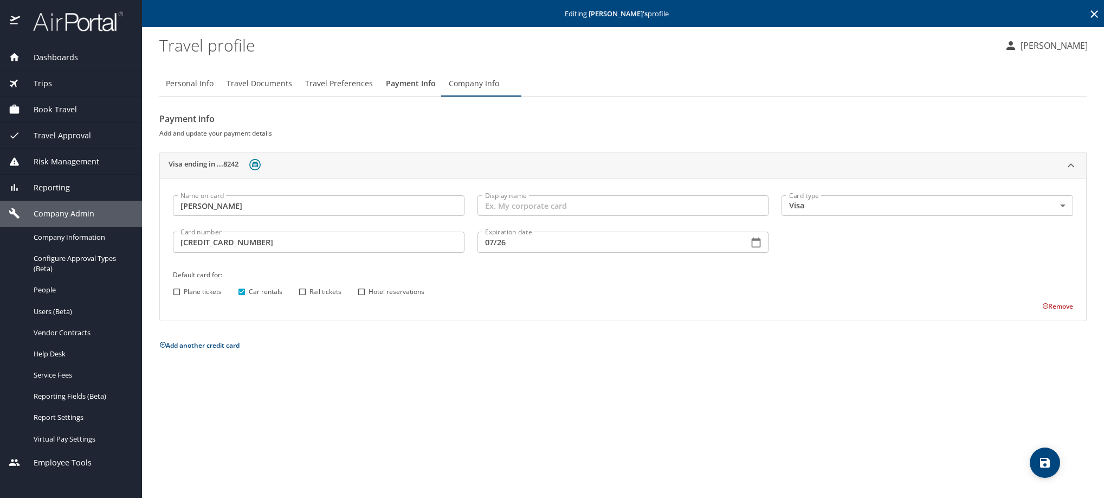
checkbox input "true"
click at [1046, 466] on icon "save" at bounding box center [1045, 462] width 13 height 13
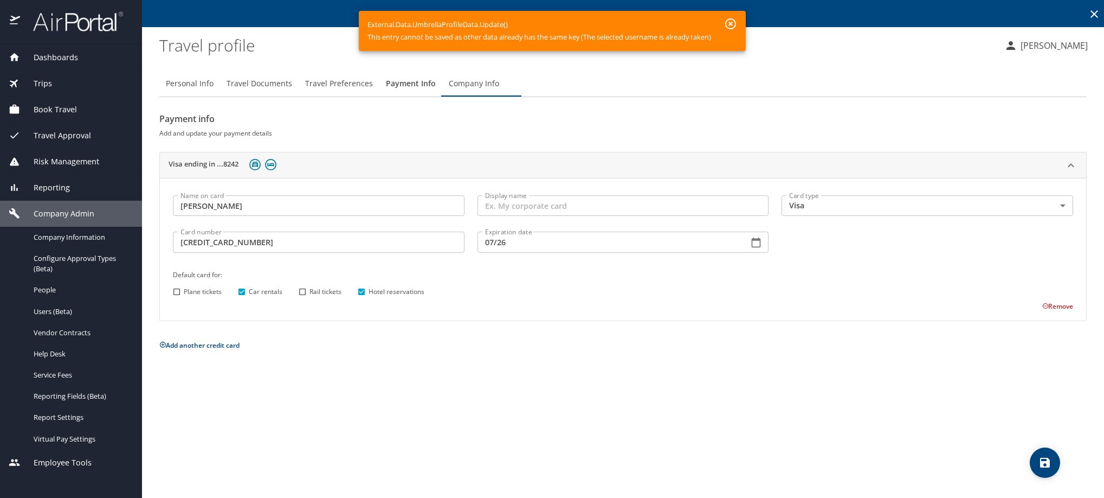
click at [737, 30] on icon "button" at bounding box center [730, 23] width 13 height 13
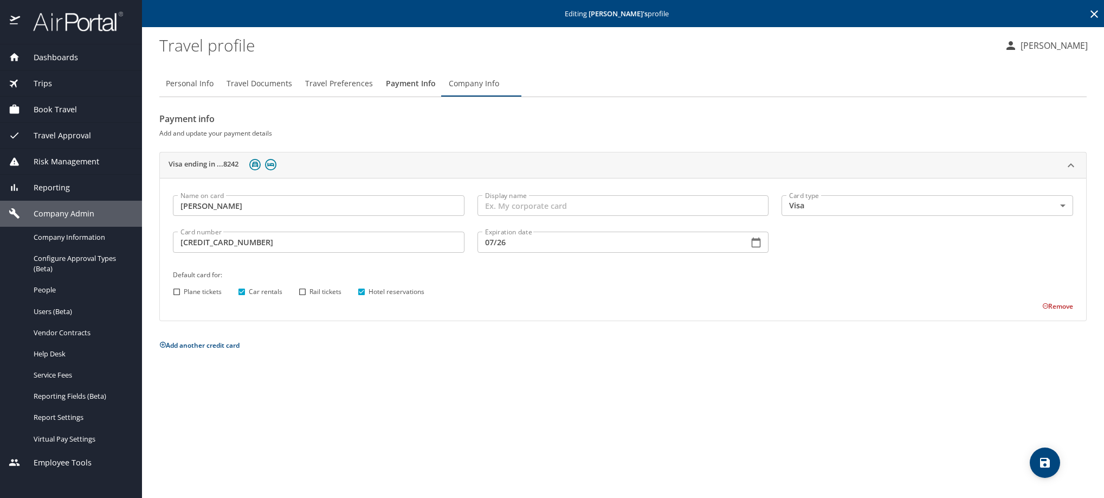
click at [1090, 16] on icon at bounding box center [1094, 14] width 13 height 13
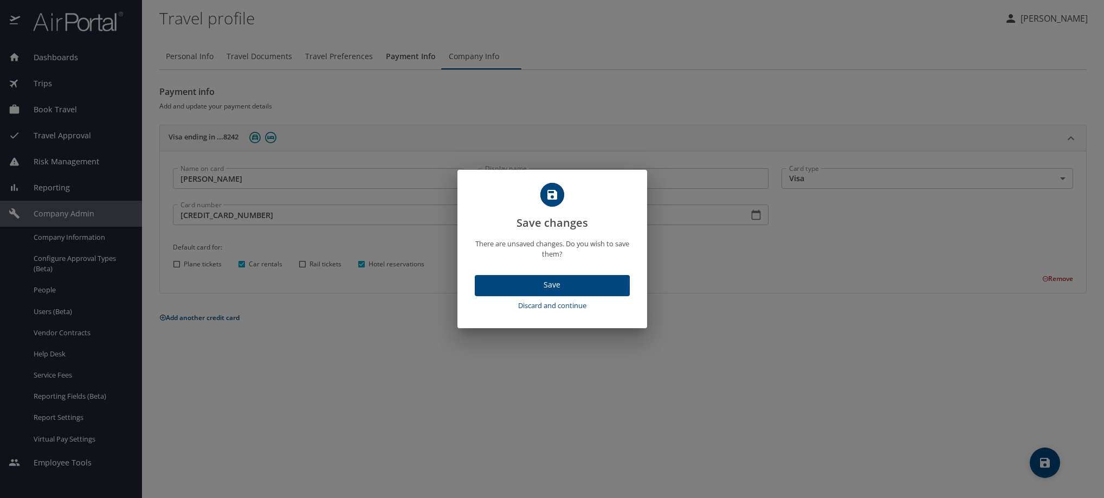
click at [564, 312] on span "Discard and continue" at bounding box center [552, 305] width 146 height 12
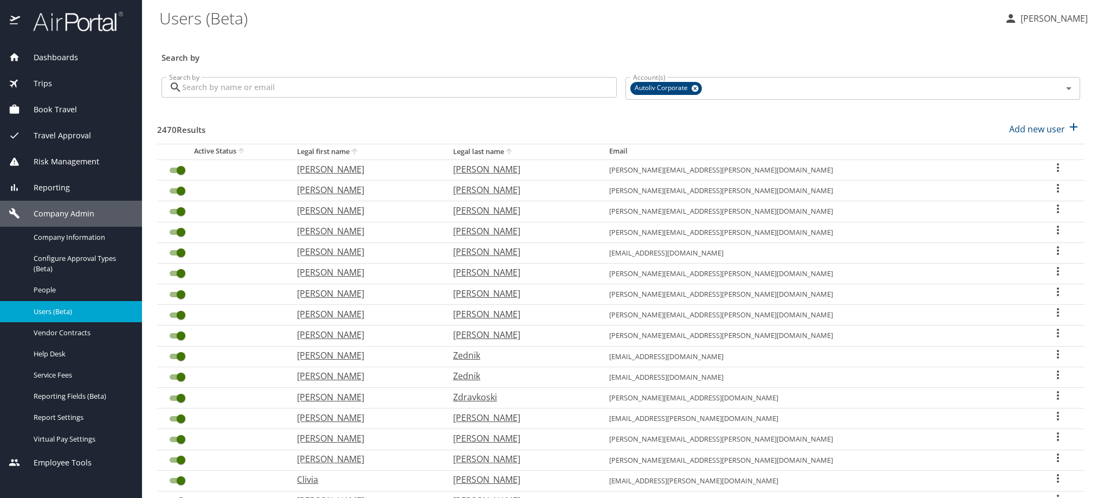
click at [290, 94] on input "Search by" at bounding box center [399, 87] width 435 height 21
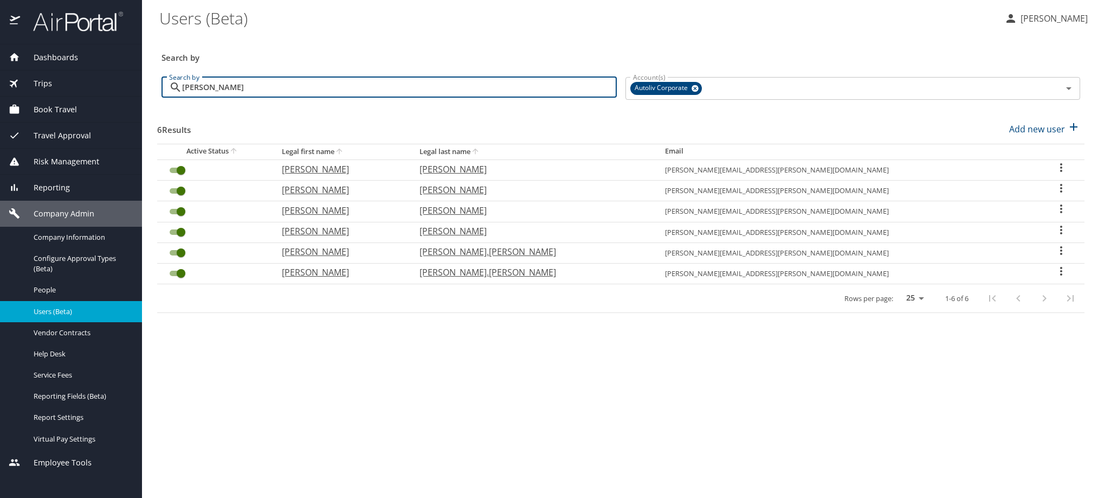
drag, startPoint x: 342, startPoint y: 100, endPoint x: 137, endPoint y: 93, distance: 205.1
click at [137, 93] on div "Dashboards AirPortal 360™ Manager My Travel Dashboard Trips Airtinerary® Lookup…" at bounding box center [552, 249] width 1104 height 498
paste input "rene.hernandez@autoliv.com"
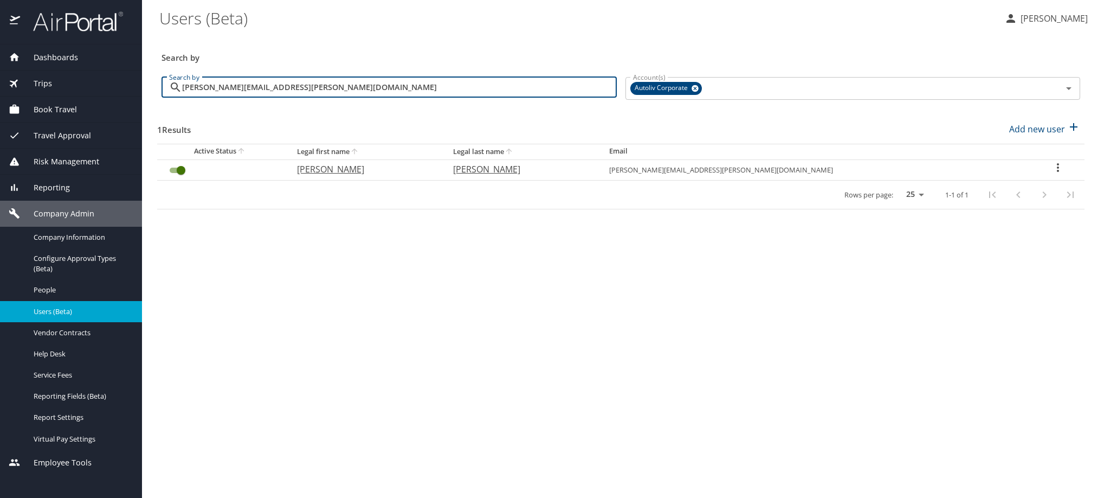
type input "rene.hernandez@autoliv.com"
